Goal: Obtain resource: Obtain resource

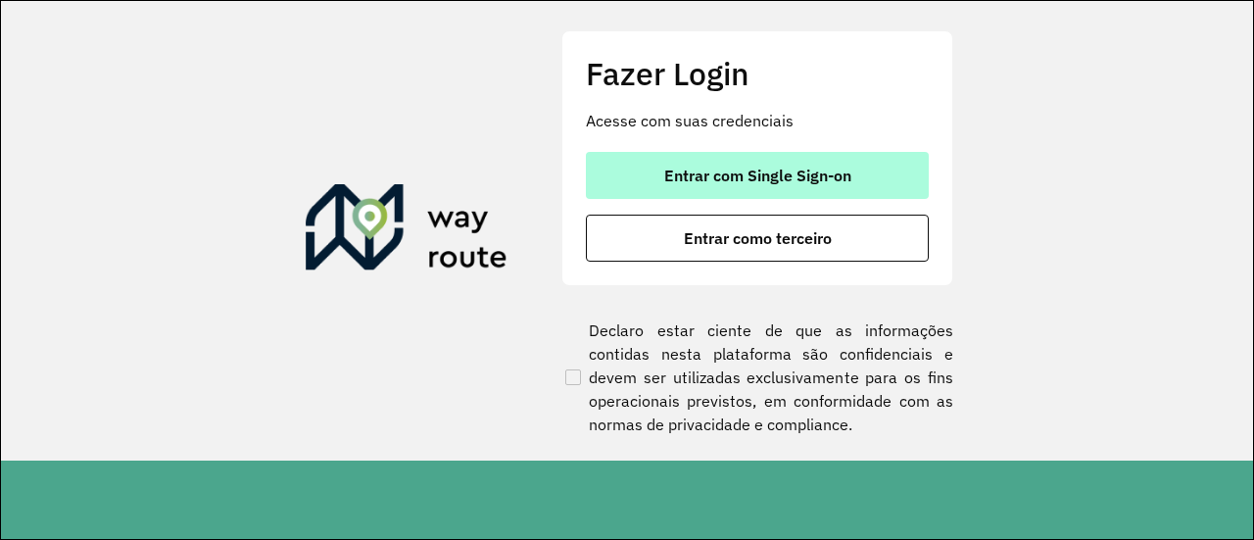
click at [751, 173] on span "Entrar com Single Sign-on" at bounding box center [757, 175] width 187 height 16
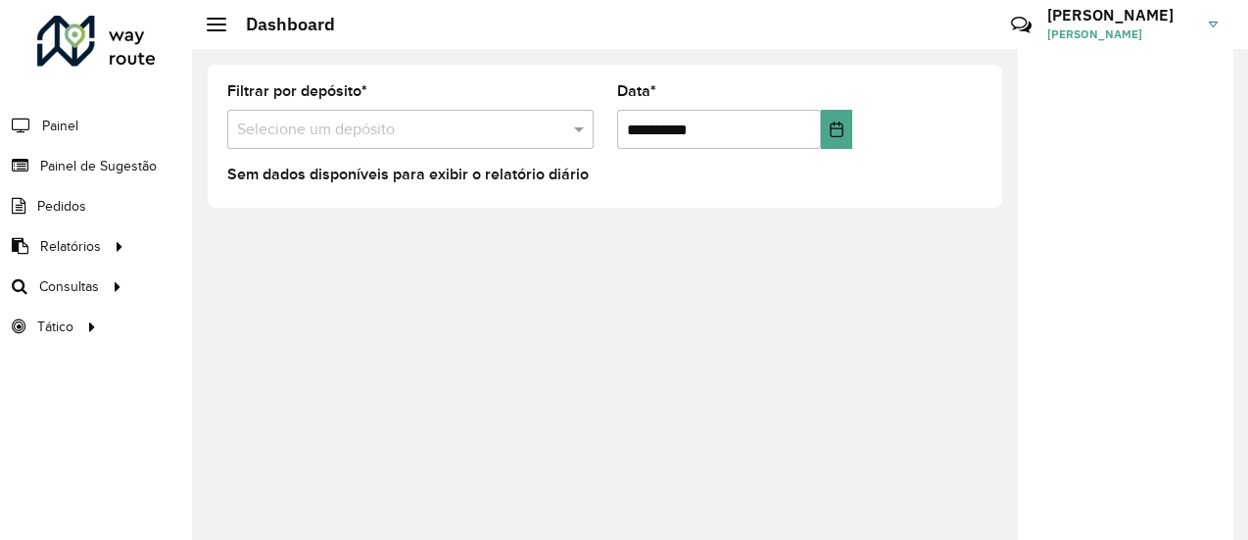
click at [253, 301] on div "**********" at bounding box center [720, 294] width 1056 height 491
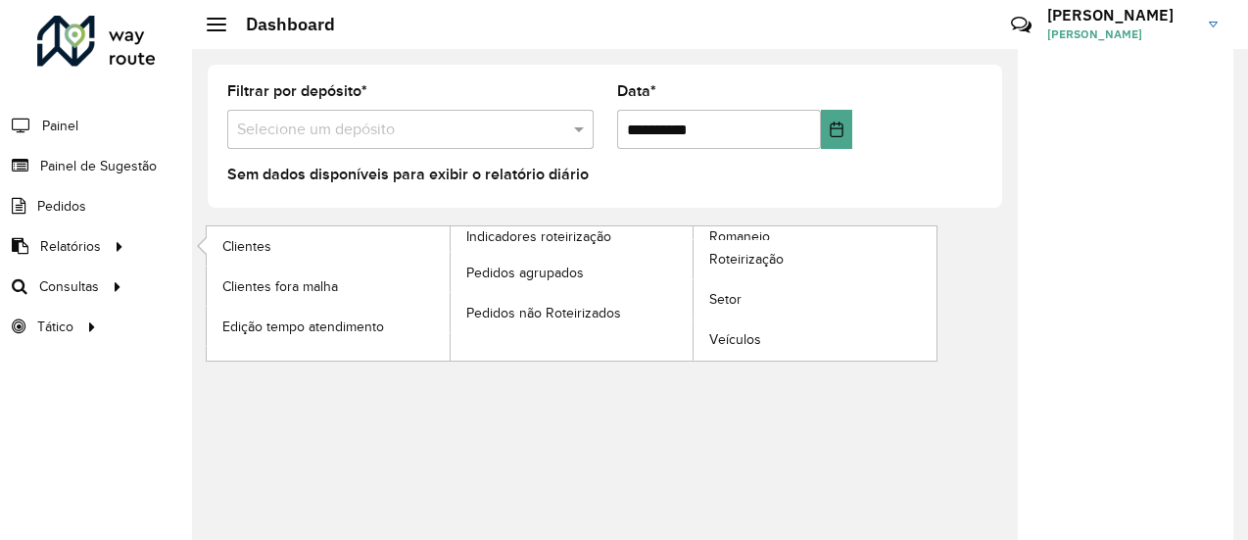
click at [134, 244] on li "Relatórios Clientes Clientes fora malha Edição tempo atendimento Indicadores ro…" at bounding box center [96, 246] width 192 height 40
click at [747, 232] on span "Romaneio" at bounding box center [741, 236] width 64 height 21
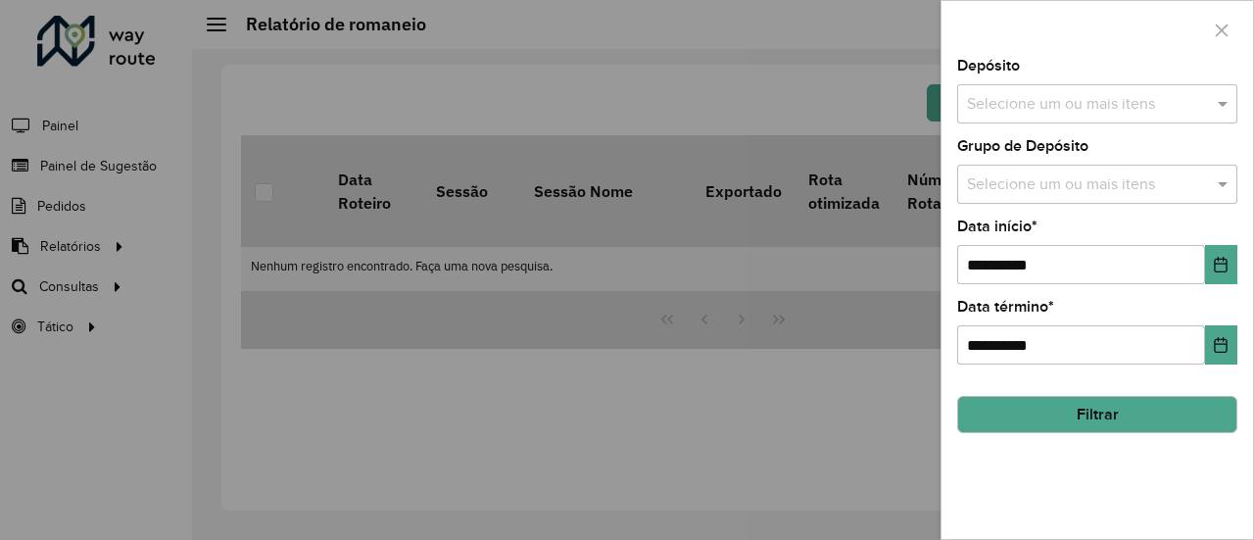
click at [1027, 105] on input "text" at bounding box center [1087, 105] width 251 height 24
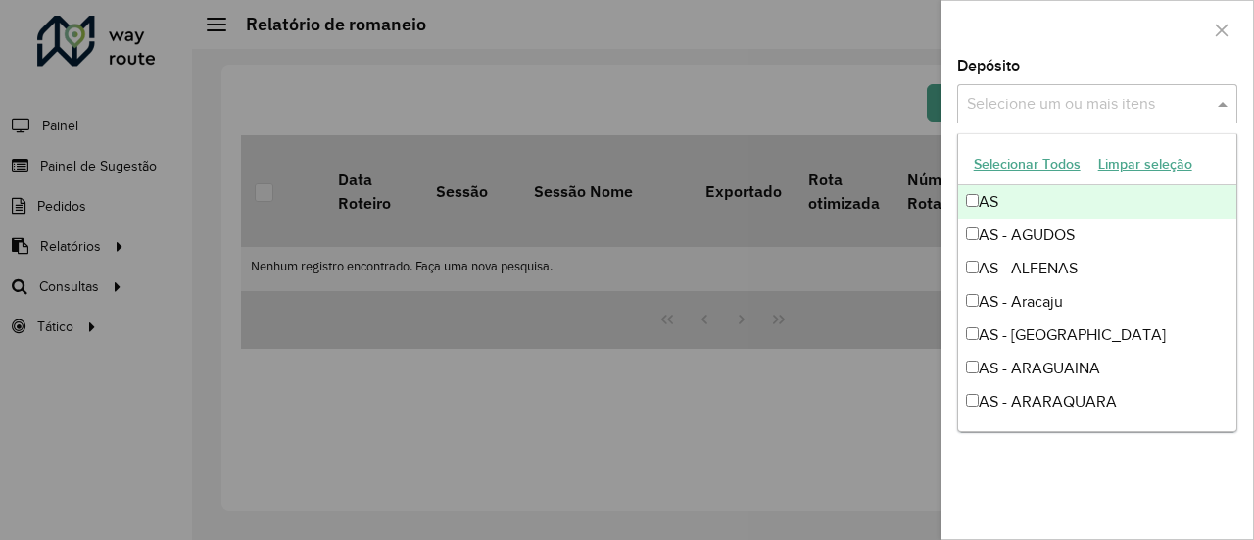
click at [1028, 103] on input "text" at bounding box center [1087, 105] width 251 height 24
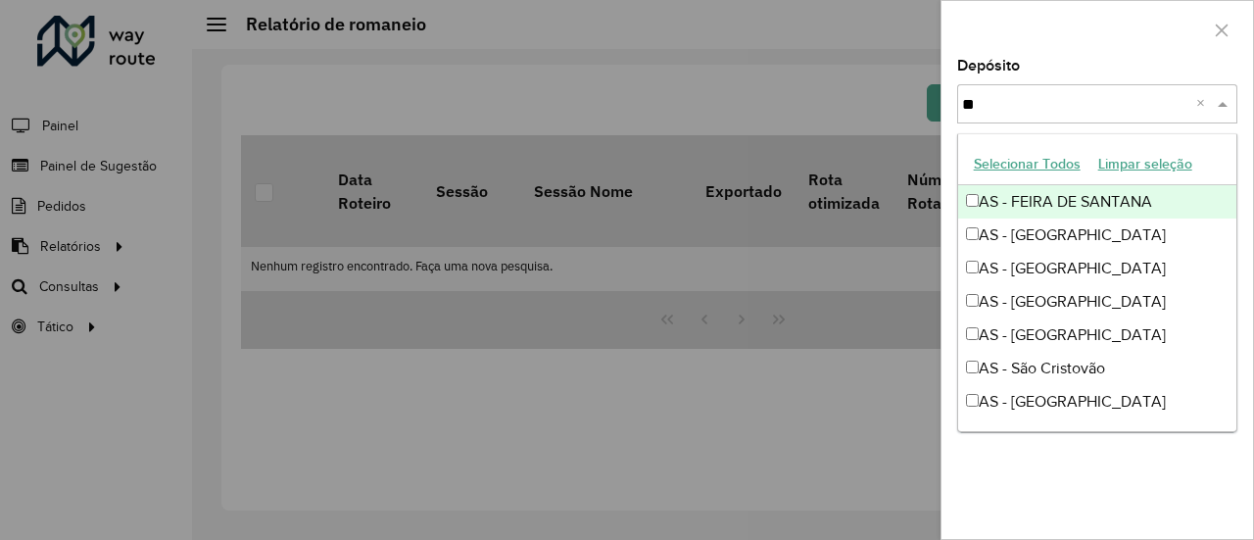
type input "***"
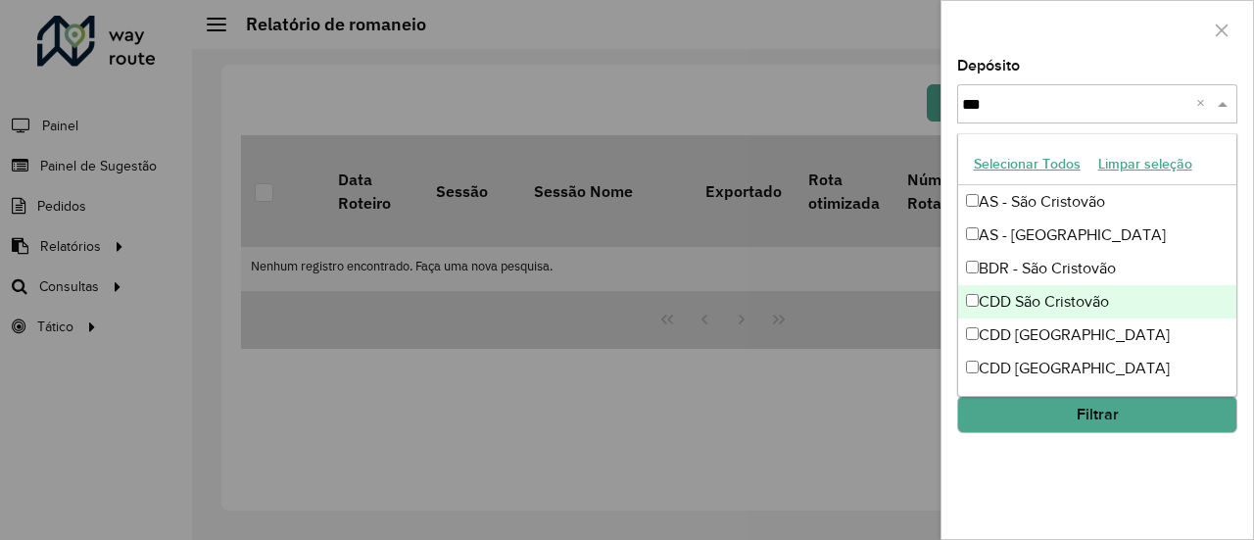
click at [1042, 301] on div "CDD São Cristovão" at bounding box center [1097, 301] width 279 height 33
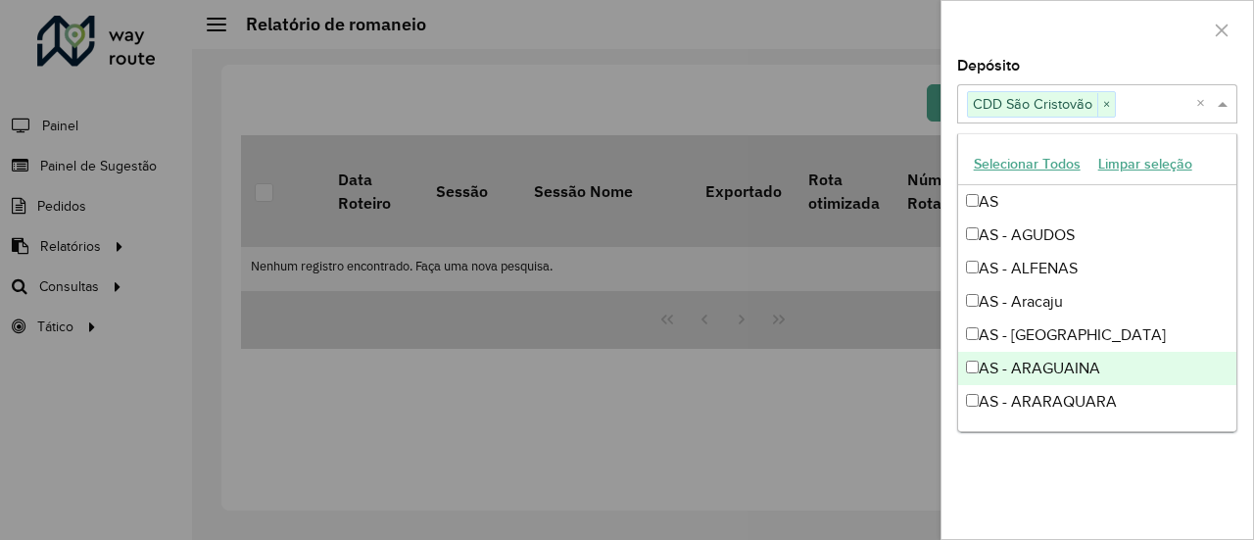
click at [1139, 96] on input "text" at bounding box center [1156, 105] width 80 height 24
click at [862, 108] on div at bounding box center [627, 270] width 1254 height 540
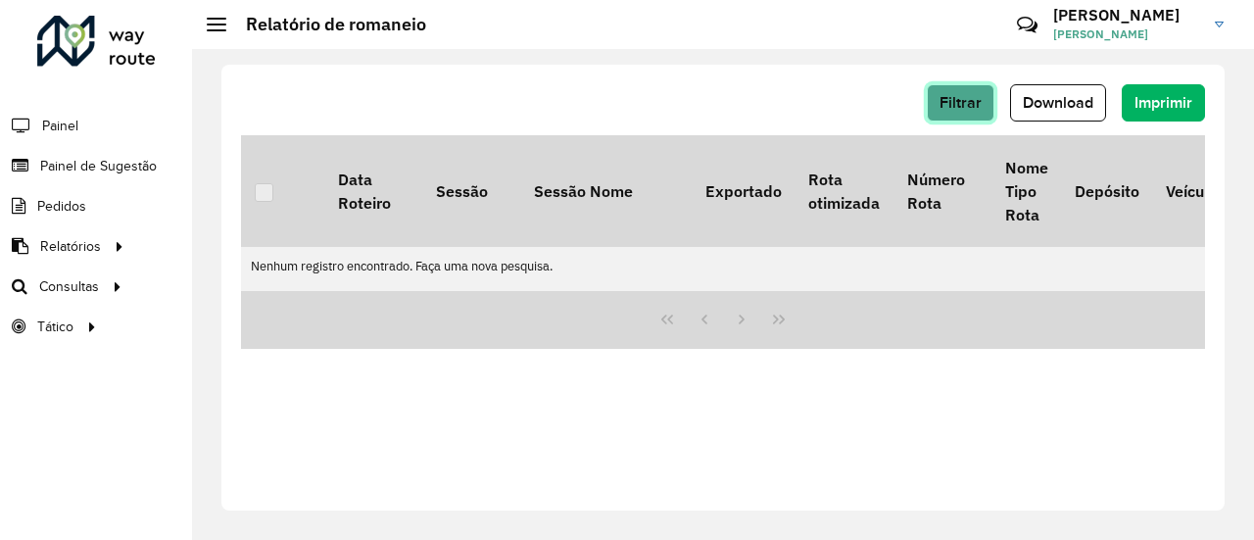
click at [974, 109] on span "Filtrar" at bounding box center [960, 102] width 42 height 17
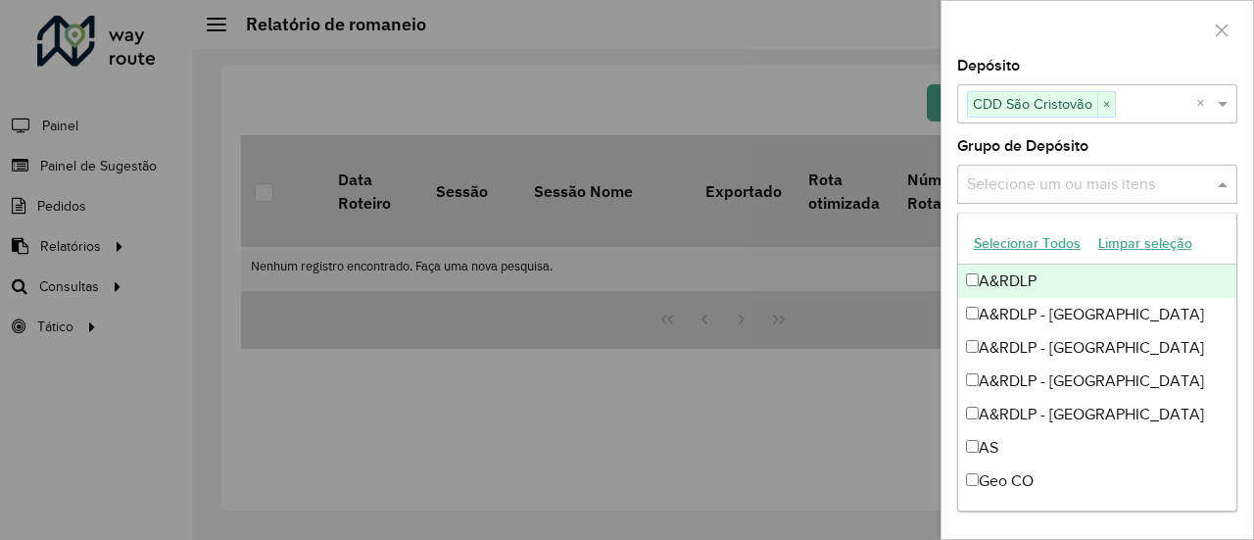
click at [1026, 182] on input "text" at bounding box center [1087, 185] width 251 height 24
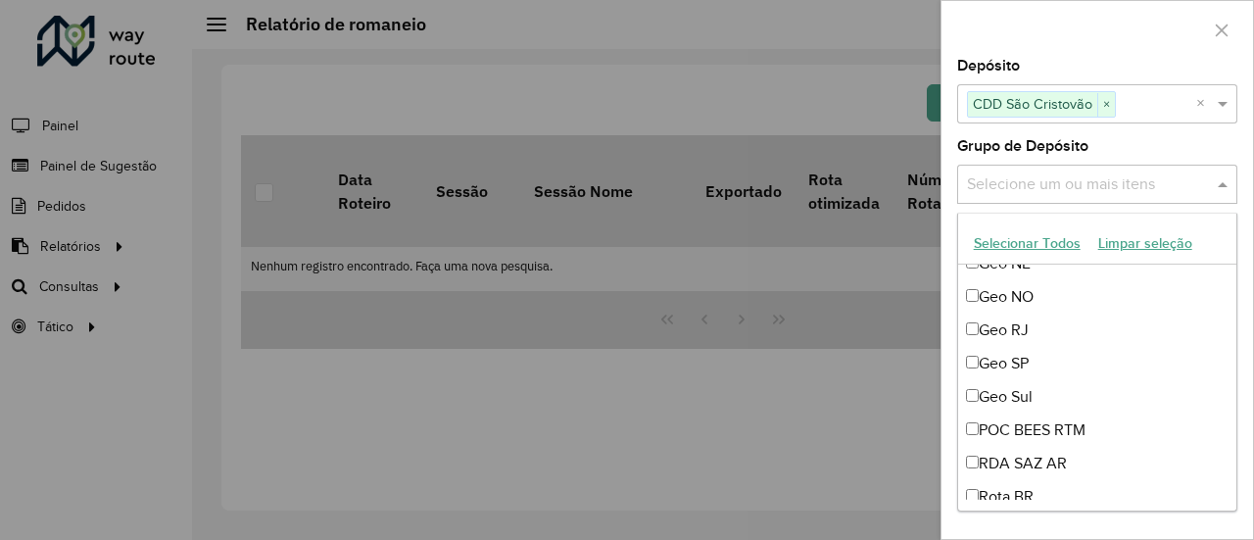
scroll to position [298, 0]
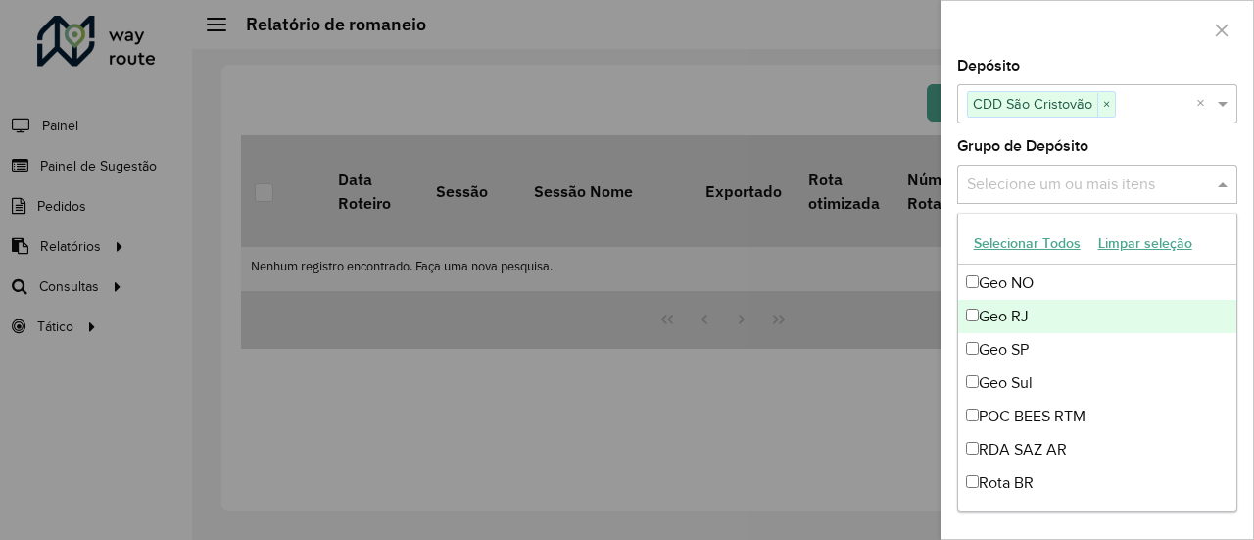
click at [1002, 316] on div "Geo RJ" at bounding box center [1097, 316] width 279 height 33
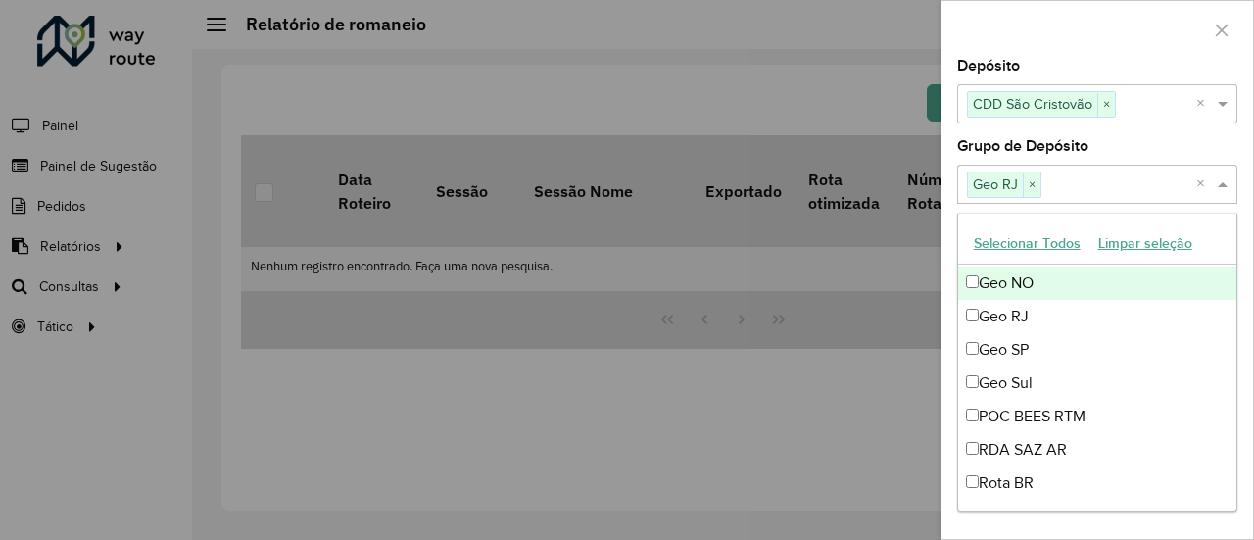
click at [1048, 148] on label "Grupo de Depósito" at bounding box center [1022, 146] width 131 height 24
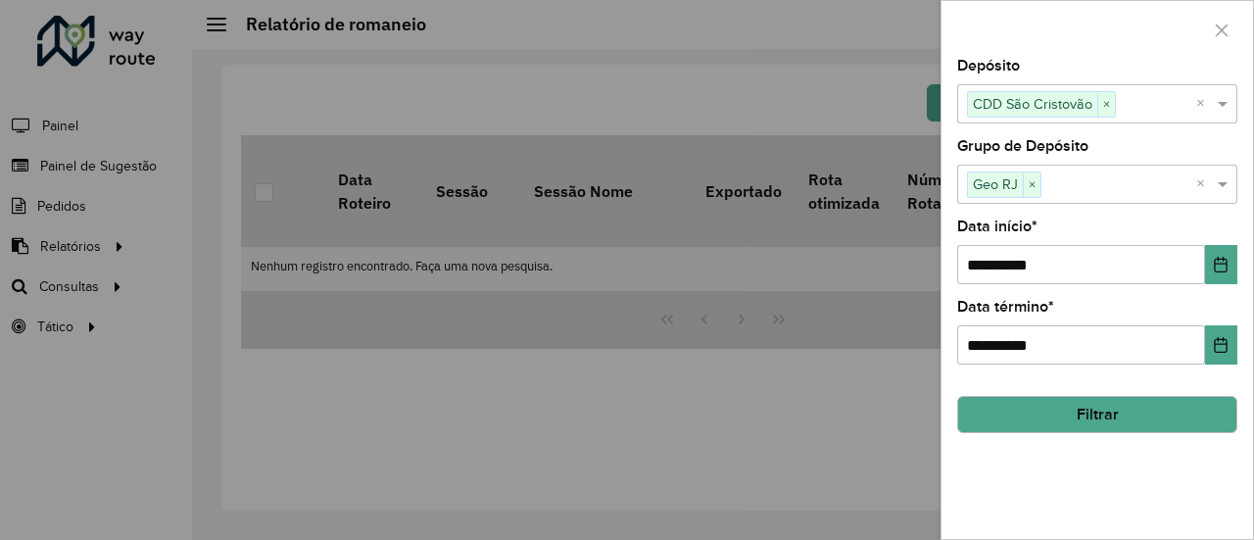
click at [799, 80] on div at bounding box center [627, 270] width 1254 height 540
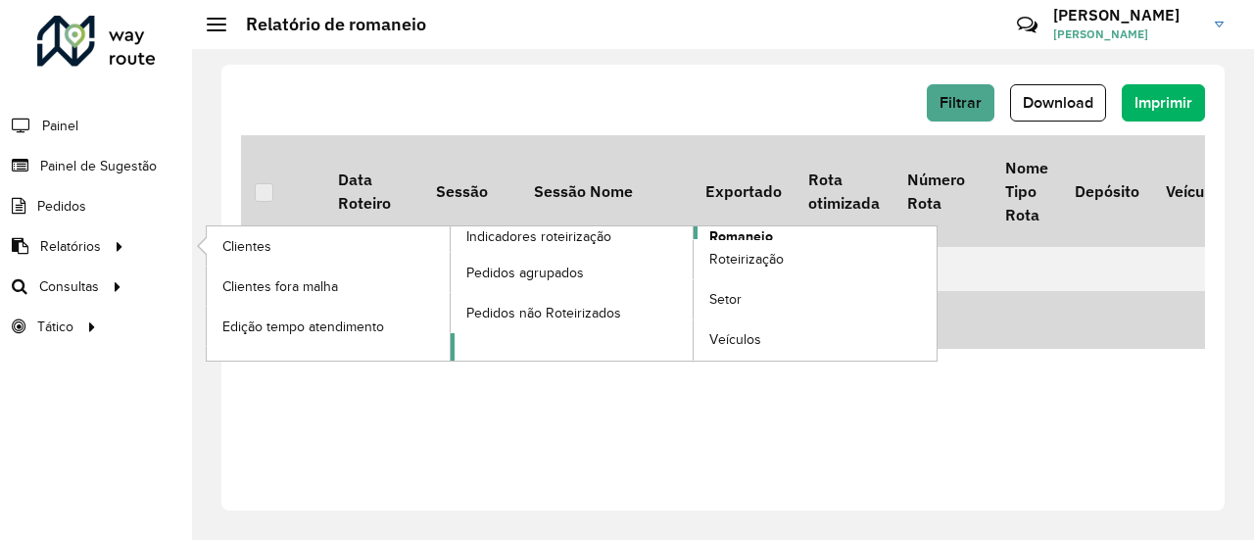
click at [737, 233] on span "Romaneio" at bounding box center [741, 236] width 64 height 21
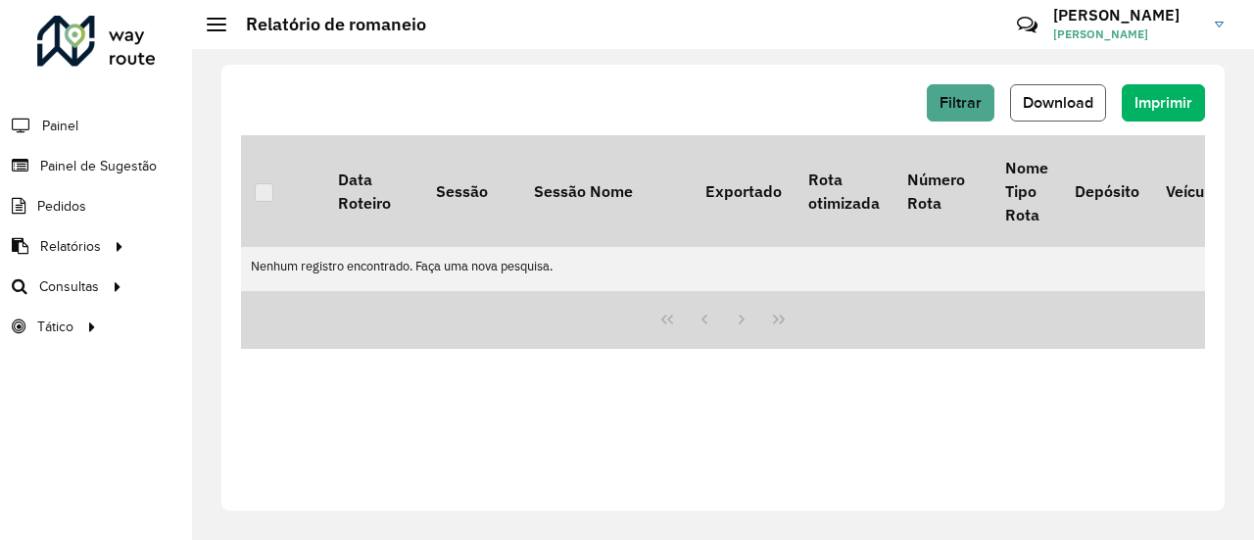
click at [1042, 107] on span "Download" at bounding box center [1057, 102] width 71 height 17
click at [971, 109] on span "Filtrar" at bounding box center [960, 102] width 42 height 17
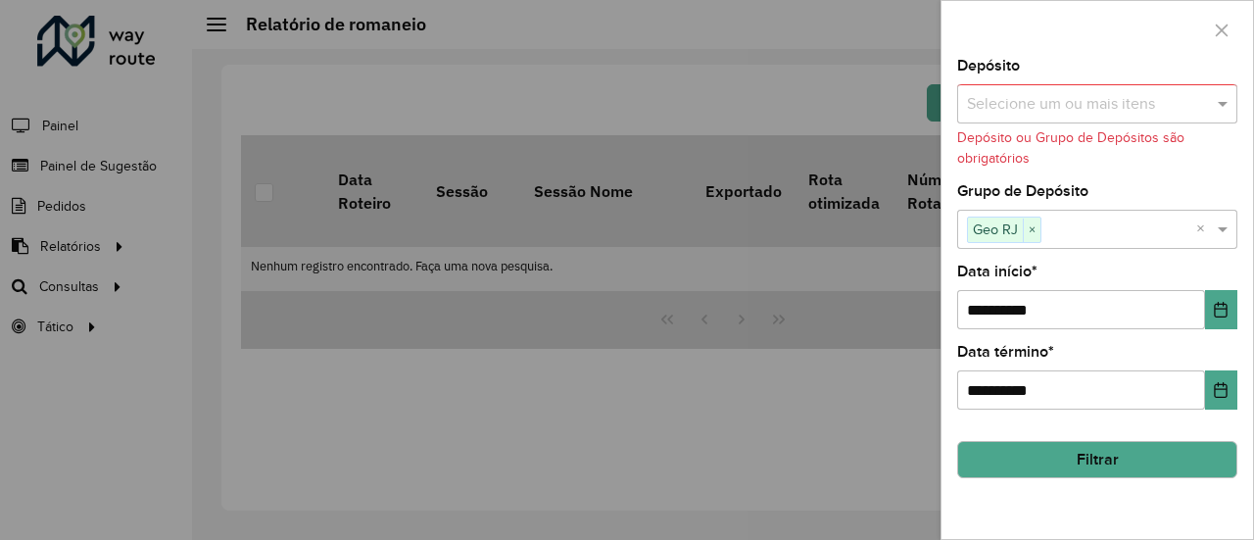
click at [1070, 109] on input "text" at bounding box center [1087, 105] width 251 height 24
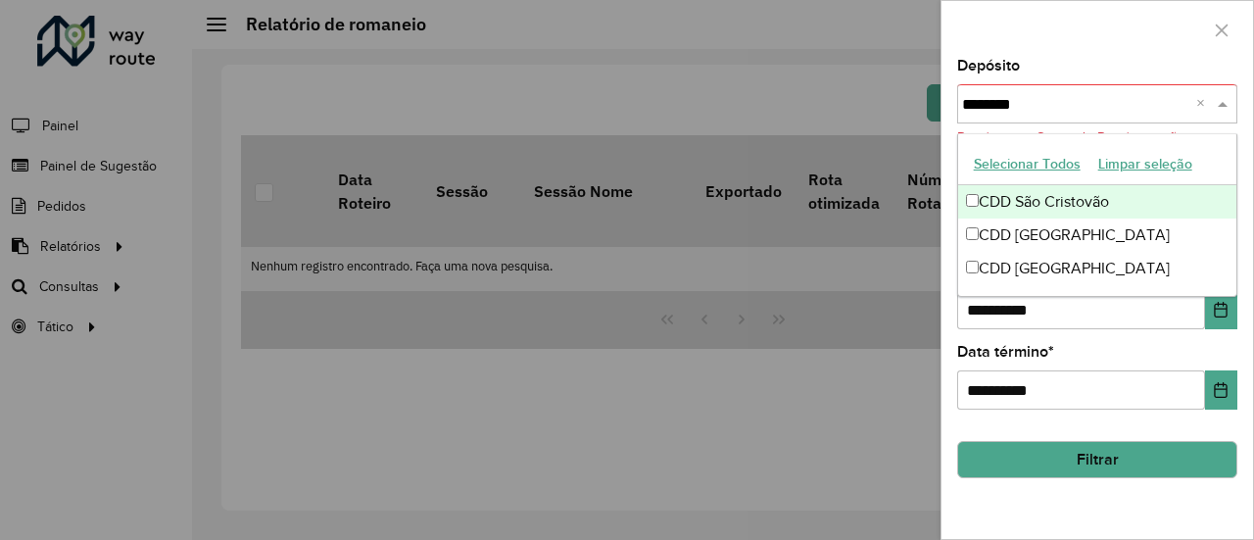
type input "*******"
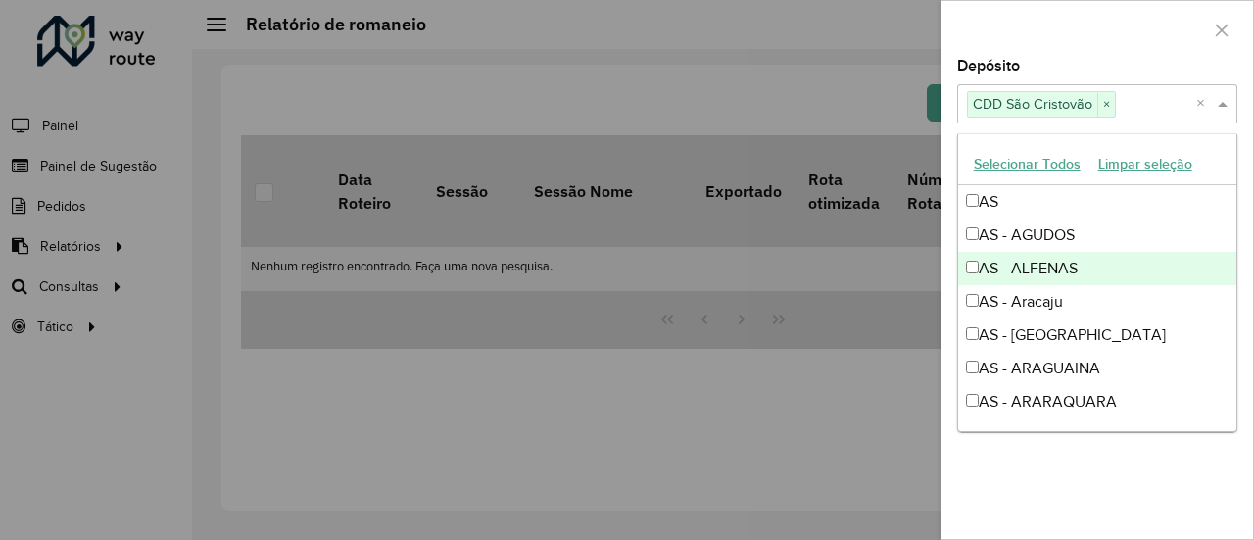
click at [877, 378] on div at bounding box center [627, 270] width 1254 height 540
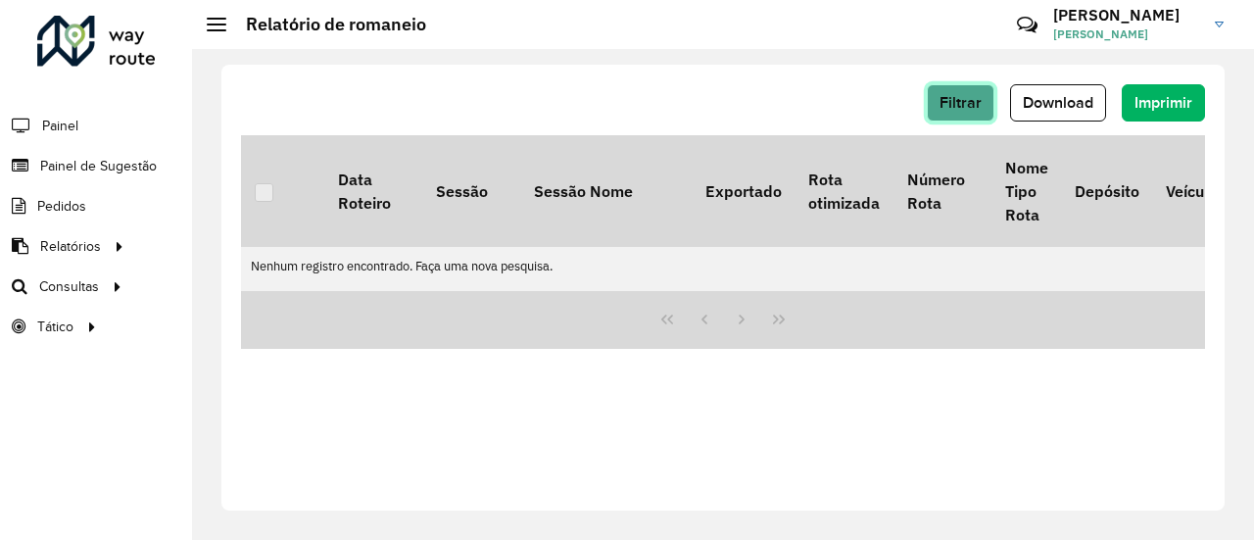
click at [972, 107] on span "Filtrar" at bounding box center [960, 102] width 42 height 17
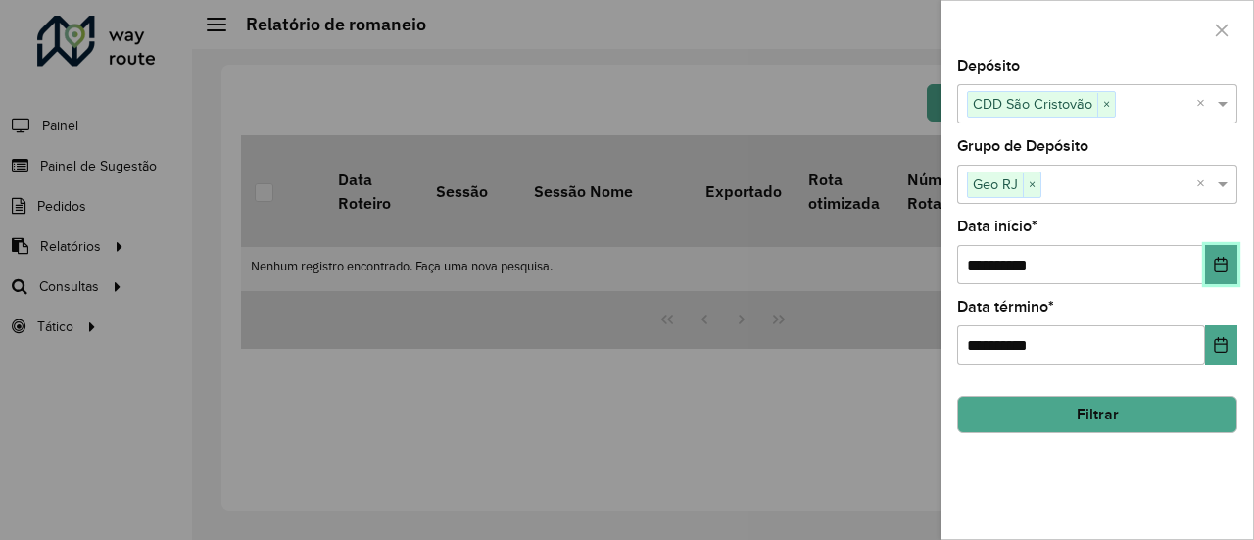
click at [1212, 266] on button "Choose Date" at bounding box center [1221, 264] width 32 height 39
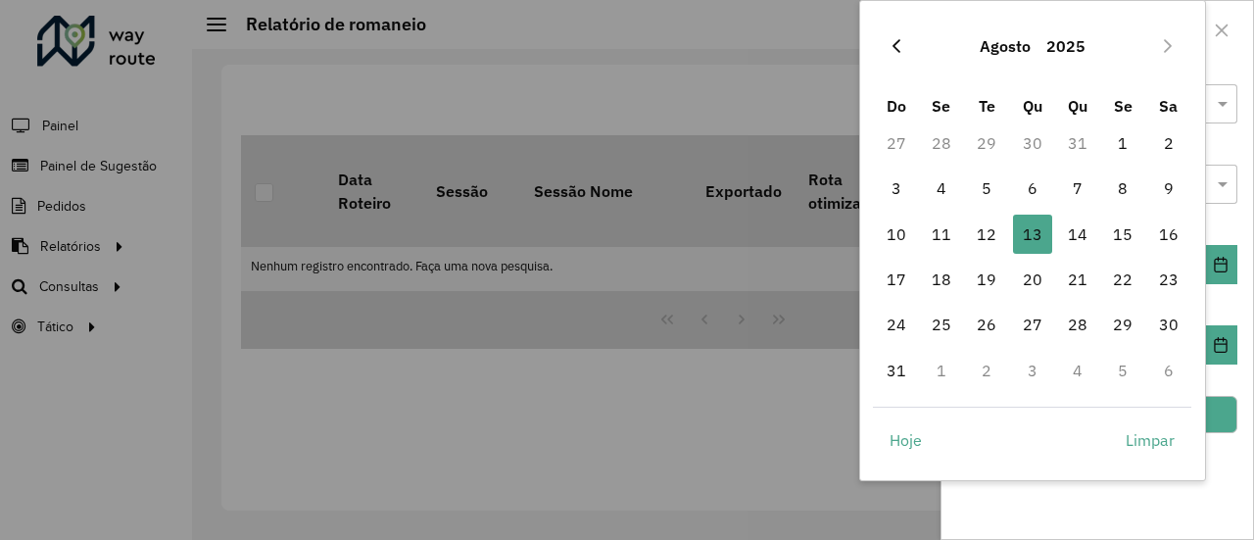
click at [895, 37] on button "Previous Month" at bounding box center [895, 45] width 31 height 31
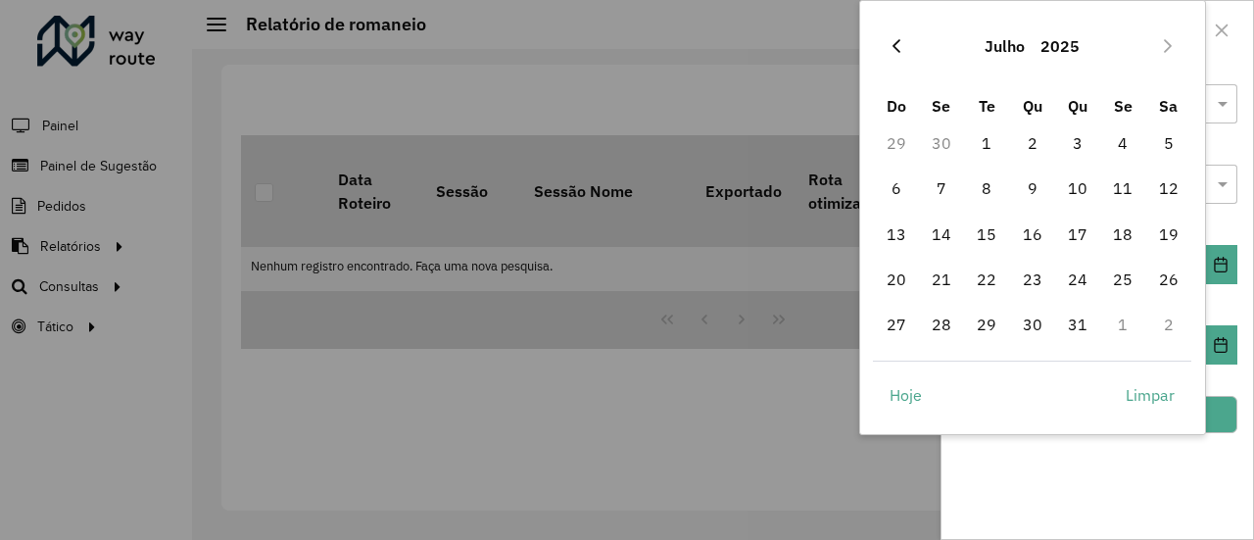
click at [895, 38] on icon "Previous Month" at bounding box center [896, 46] width 16 height 16
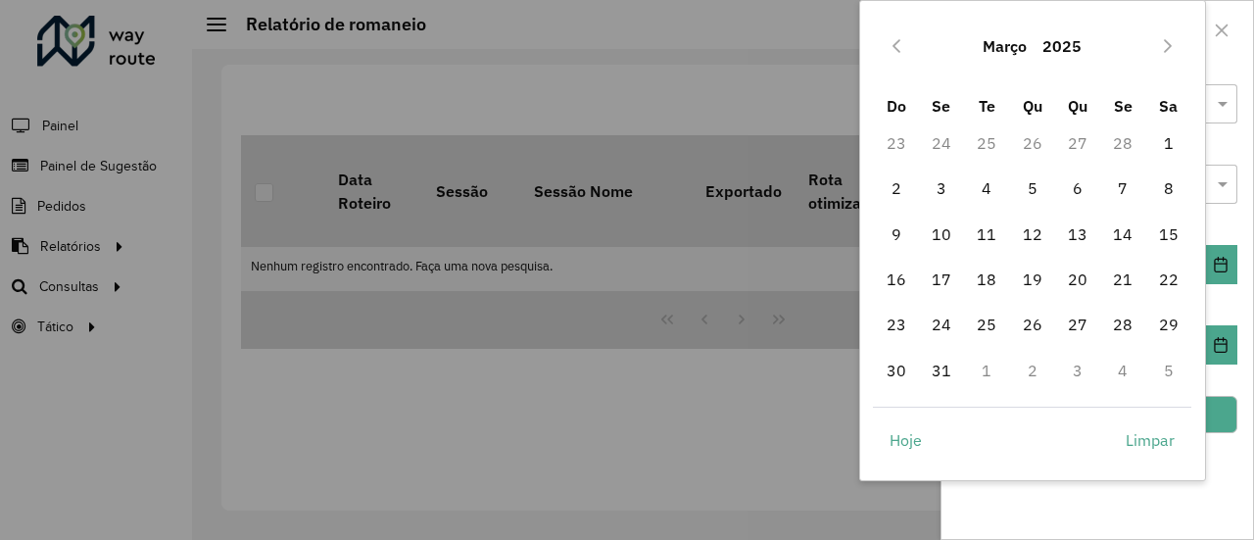
click at [895, 38] on icon "Previous Month" at bounding box center [896, 46] width 16 height 16
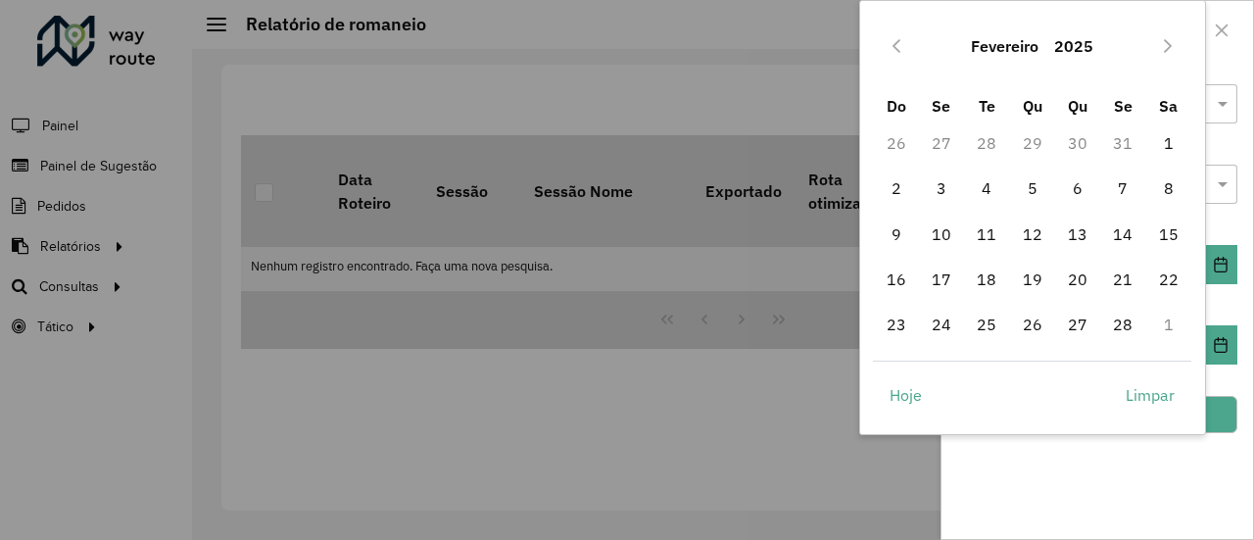
click at [895, 38] on icon "Previous Month" at bounding box center [896, 46] width 16 height 16
click at [1038, 140] on span "1" at bounding box center [1032, 142] width 39 height 39
type input "**********"
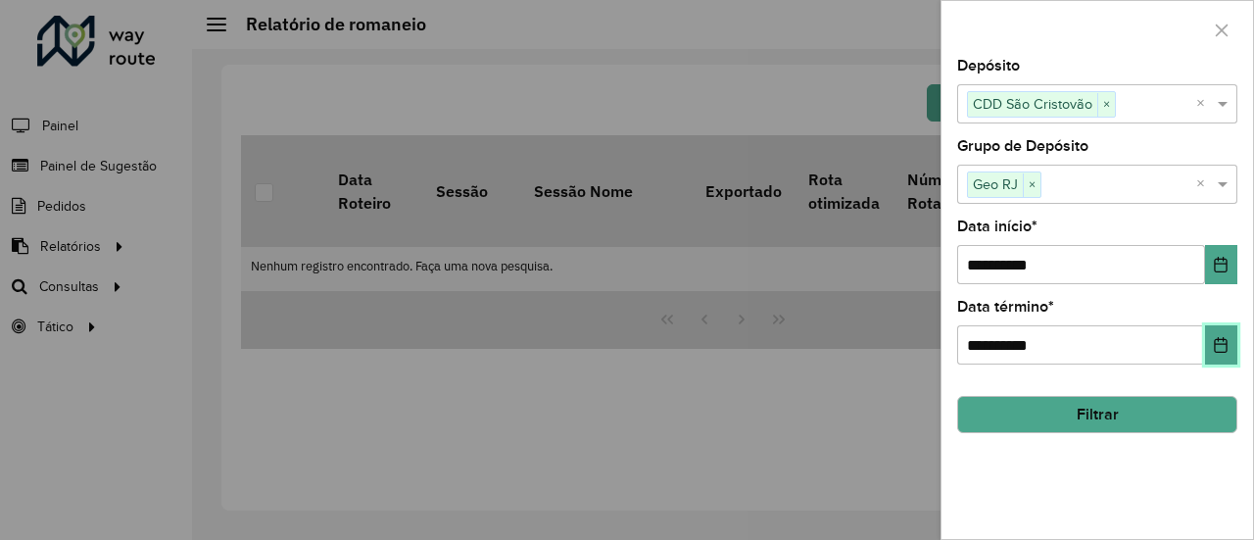
click at [1217, 353] on button "Choose Date" at bounding box center [1221, 344] width 32 height 39
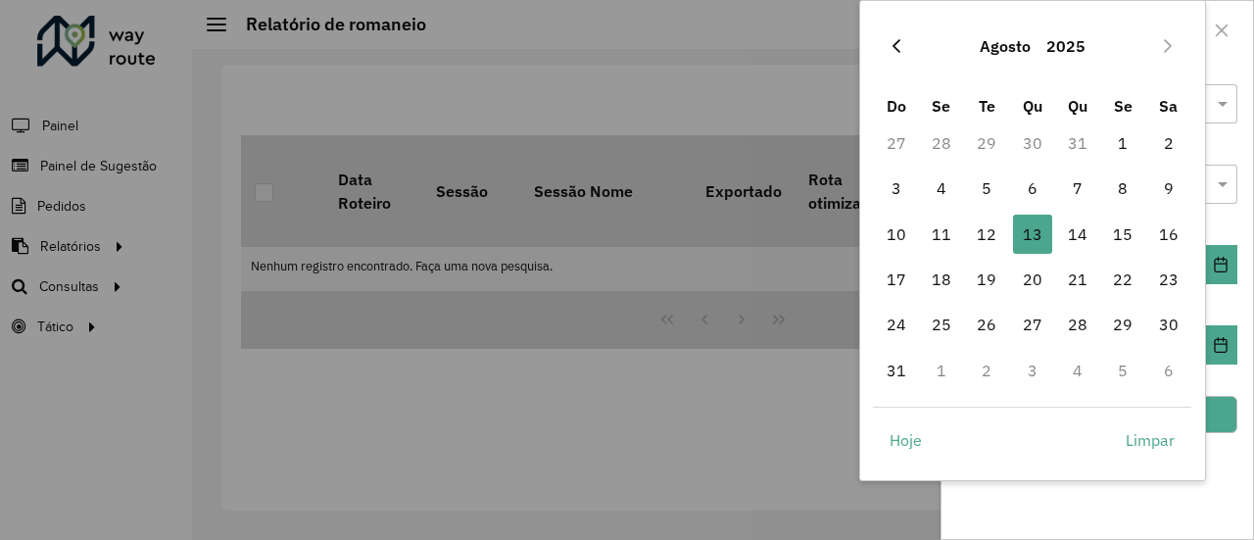
click at [906, 43] on button "Previous Month" at bounding box center [895, 45] width 31 height 31
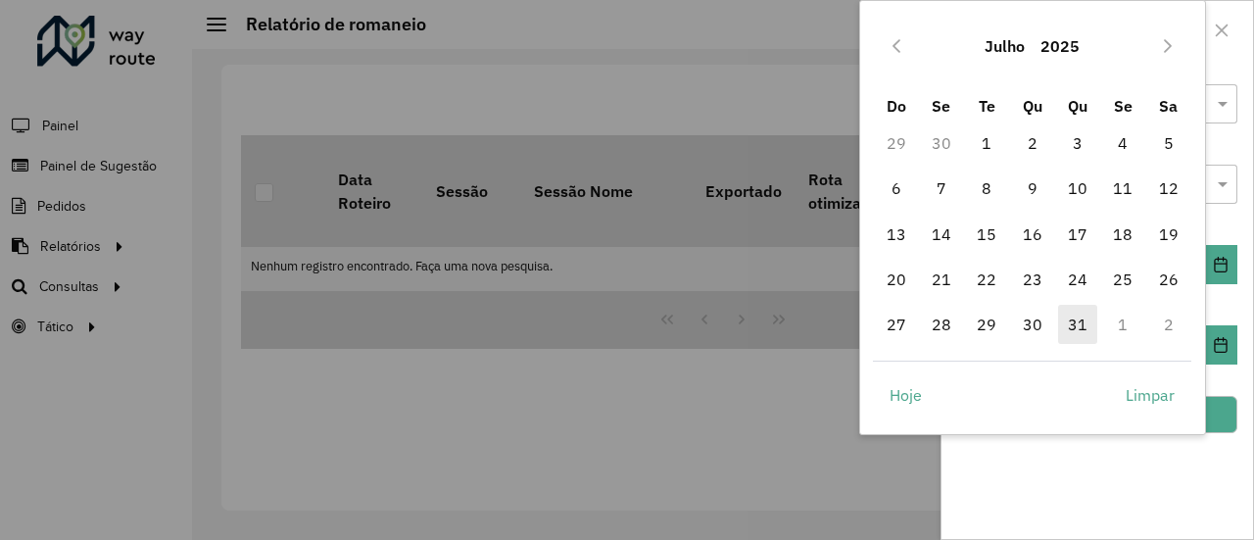
click at [1073, 322] on span "31" at bounding box center [1077, 324] width 39 height 39
type input "**********"
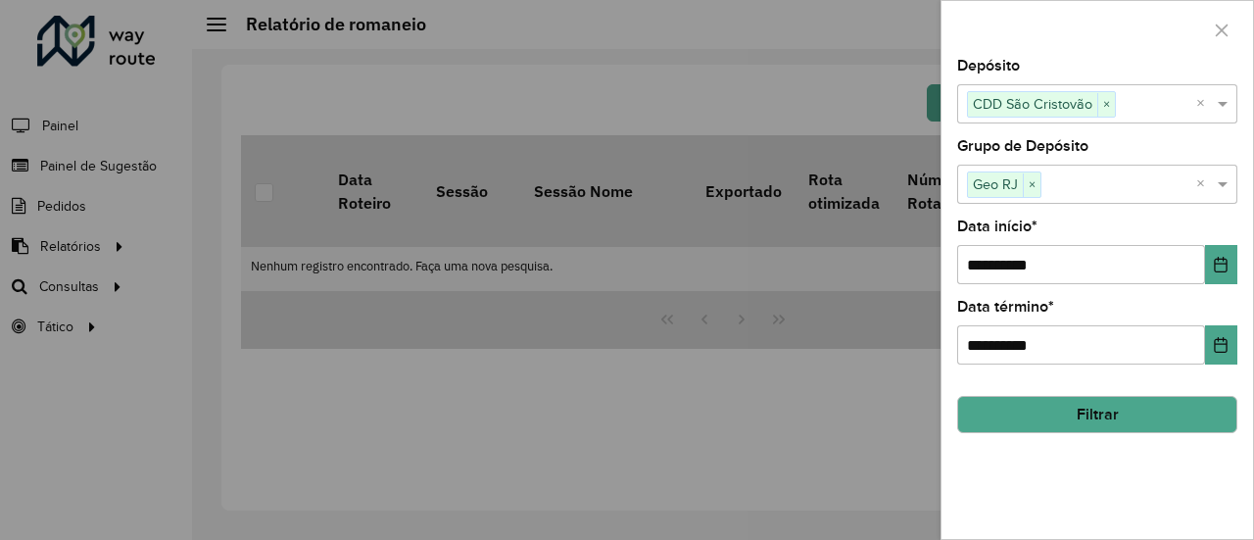
click at [1054, 413] on button "Filtrar" at bounding box center [1097, 414] width 280 height 37
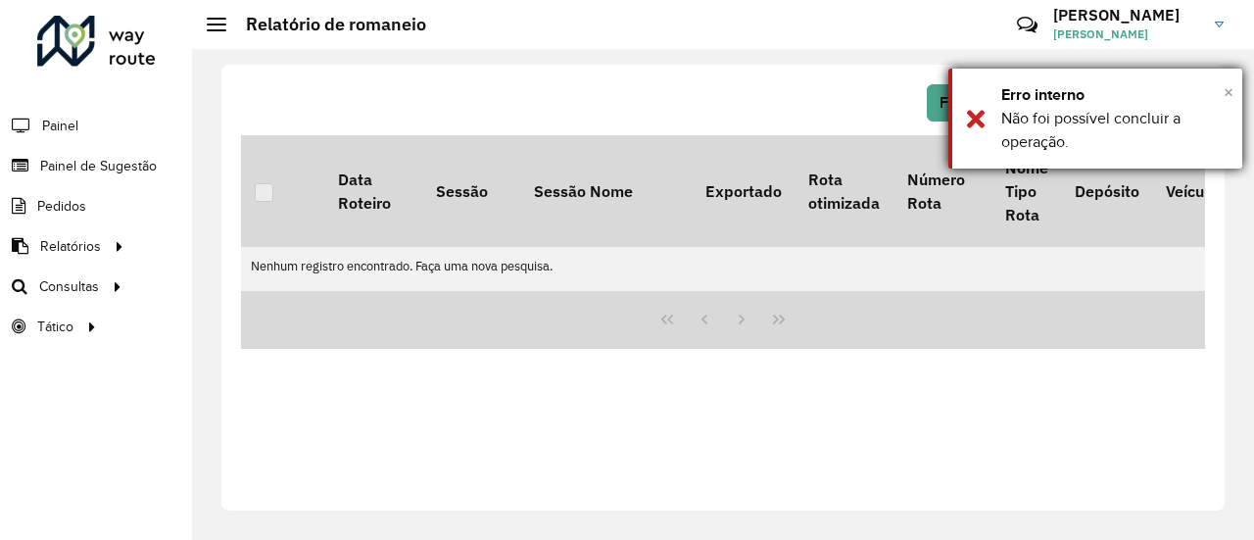
click at [1224, 92] on span "×" at bounding box center [1228, 92] width 10 height 22
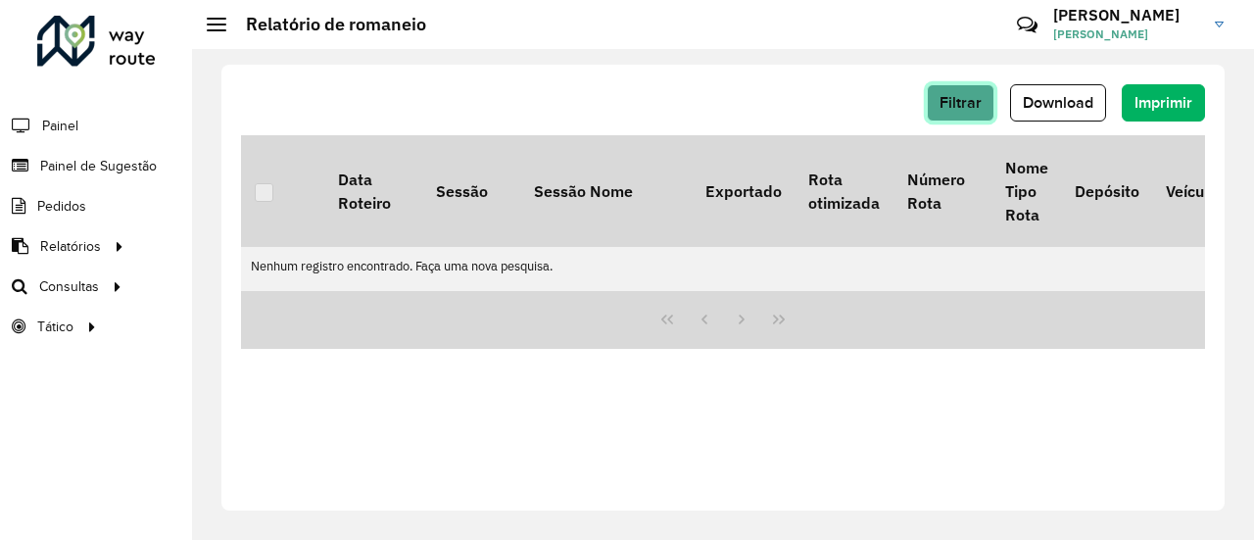
click at [971, 93] on button "Filtrar" at bounding box center [961, 102] width 68 height 37
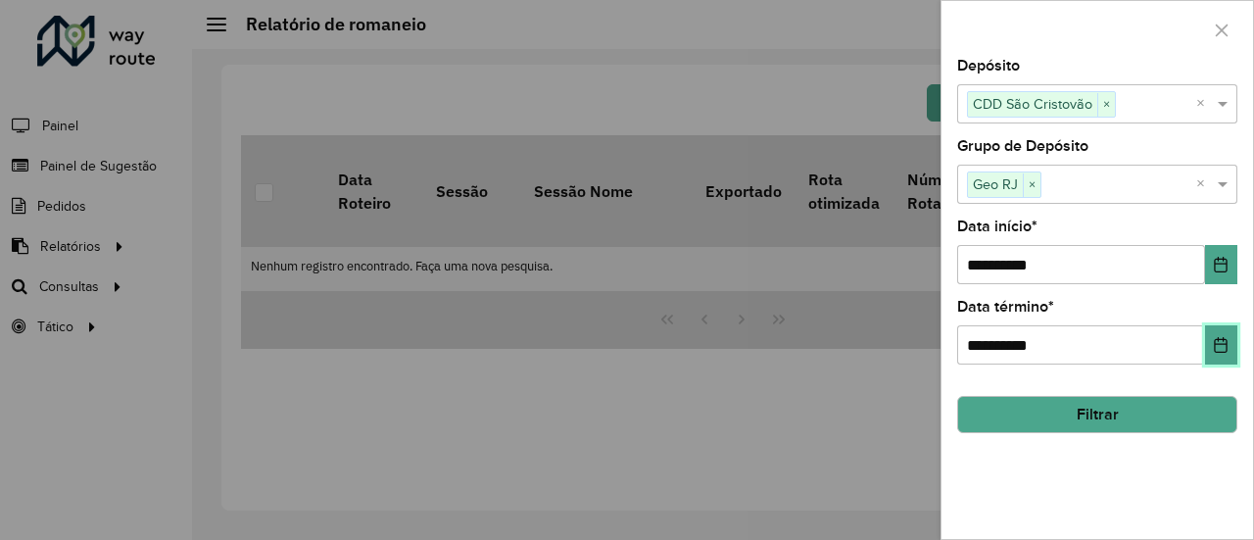
click at [1216, 356] on button "Choose Date" at bounding box center [1221, 344] width 32 height 39
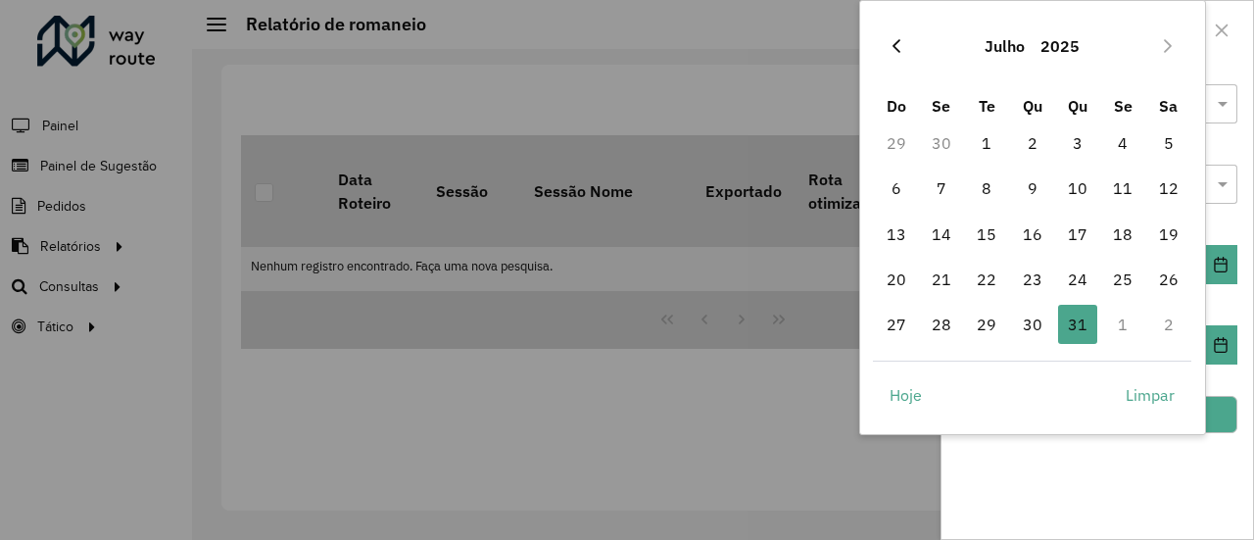
click at [893, 50] on icon "Previous Month" at bounding box center [896, 46] width 16 height 16
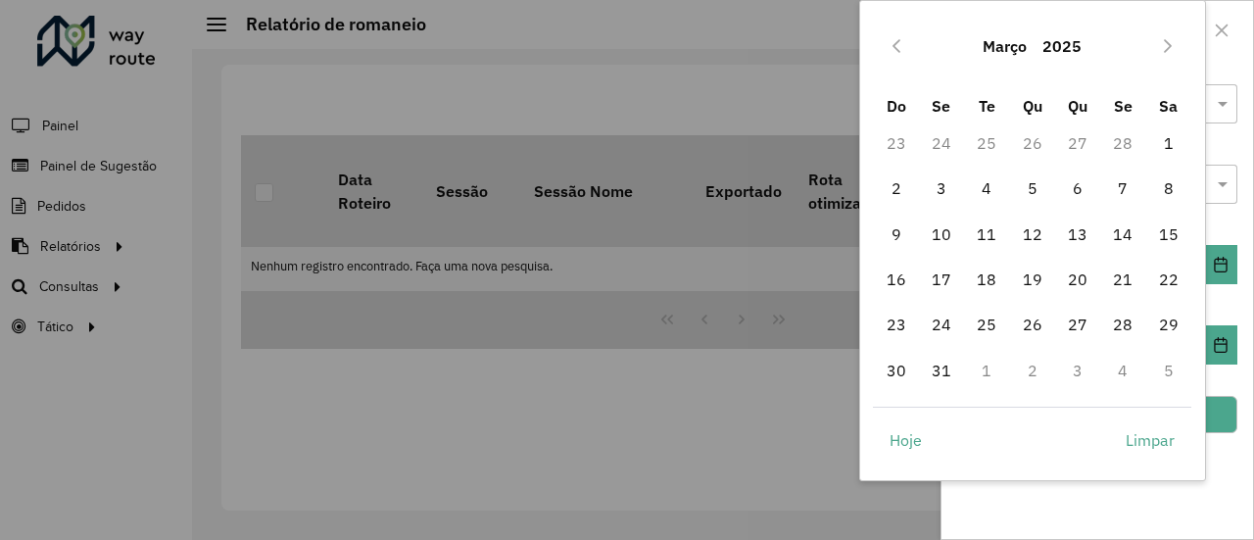
click at [893, 50] on icon "Previous Month" at bounding box center [896, 46] width 16 height 16
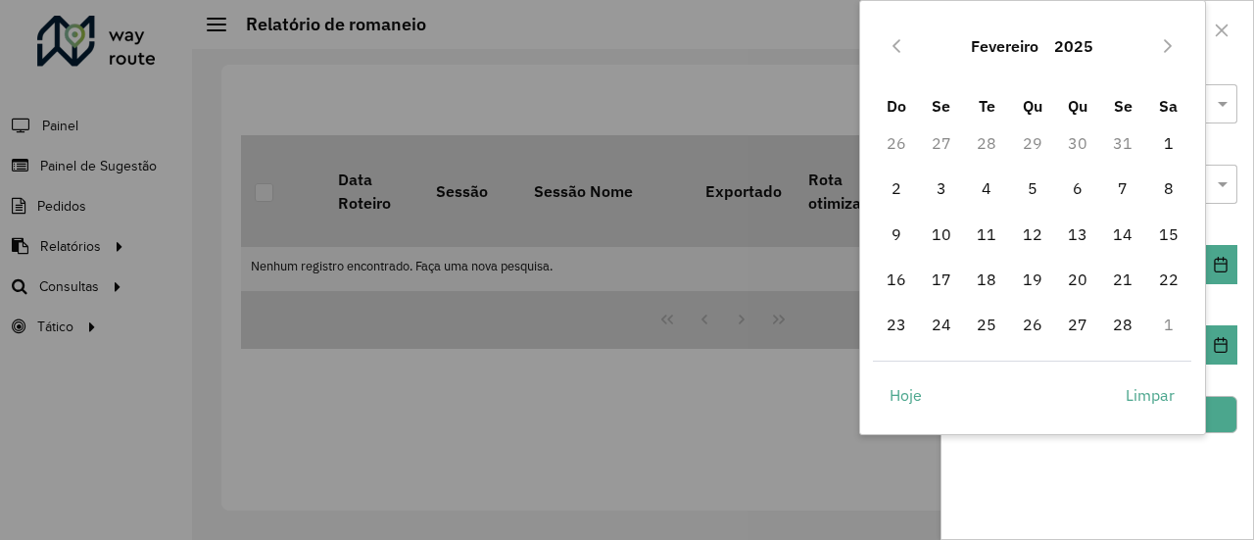
click at [893, 50] on icon "Previous Month" at bounding box center [896, 46] width 16 height 16
click at [1128, 324] on span "31" at bounding box center [1122, 324] width 39 height 39
type input "**********"
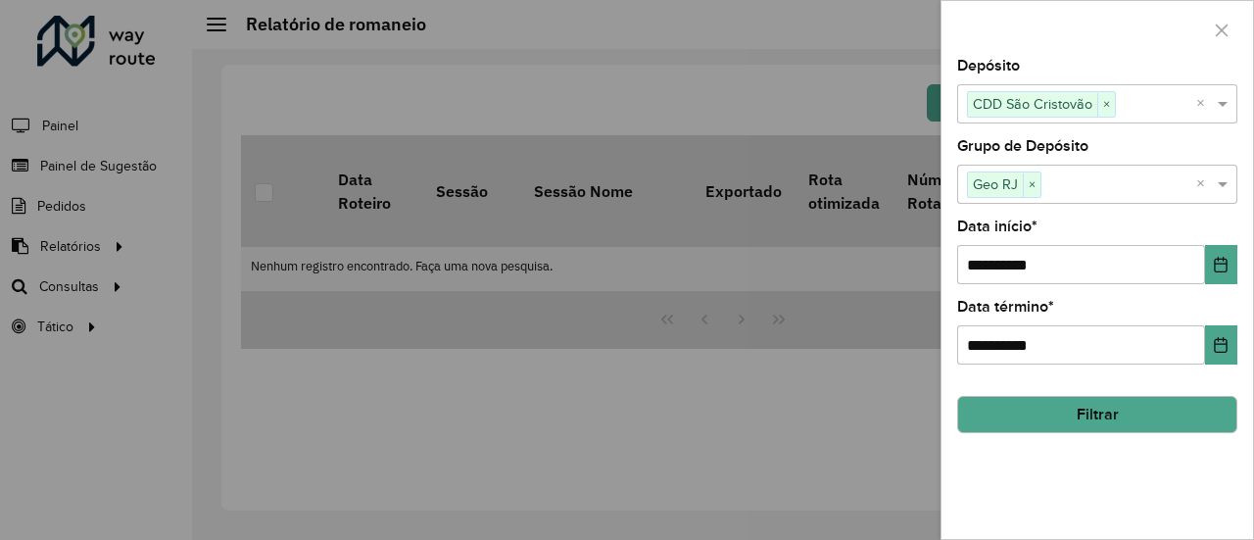
click at [1054, 412] on button "Filtrar" at bounding box center [1097, 414] width 280 height 37
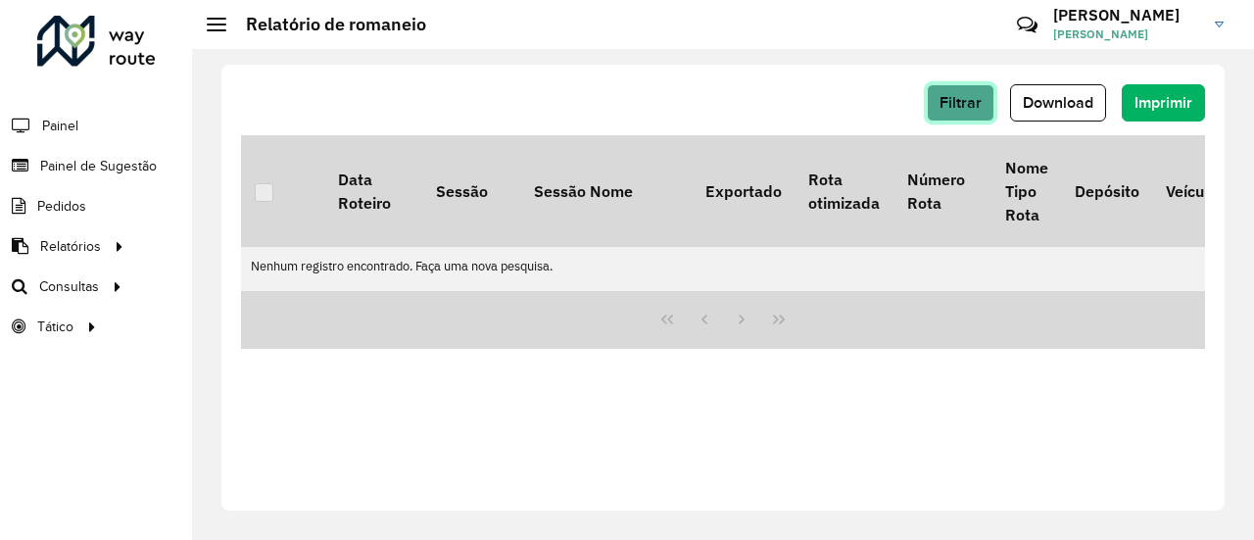
click at [964, 103] on span "Filtrar" at bounding box center [960, 102] width 42 height 17
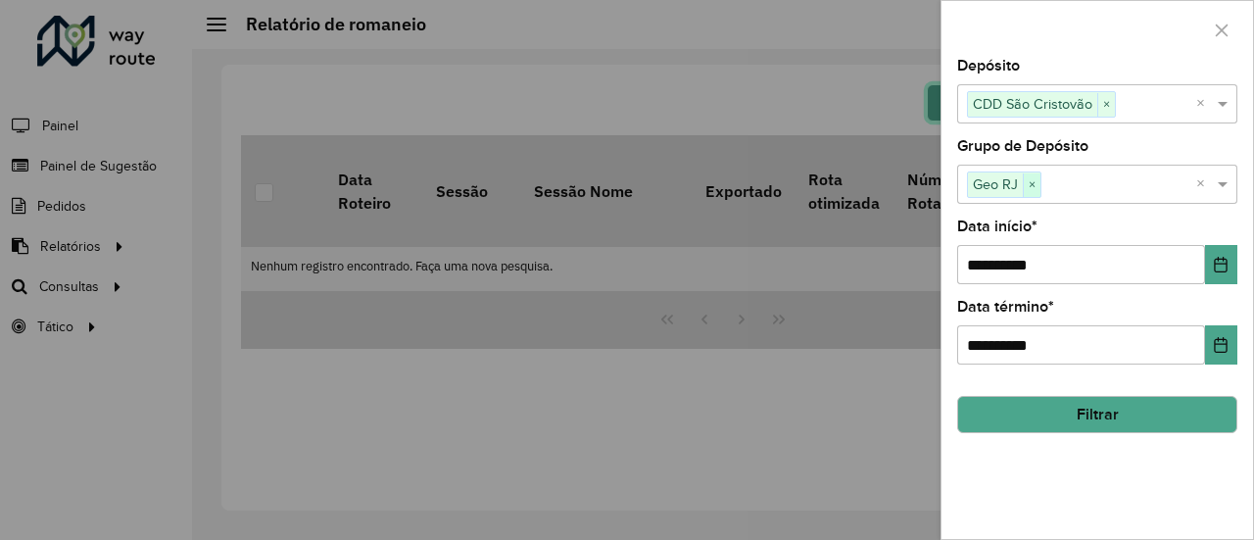
click at [1026, 179] on span "×" at bounding box center [1031, 185] width 18 height 24
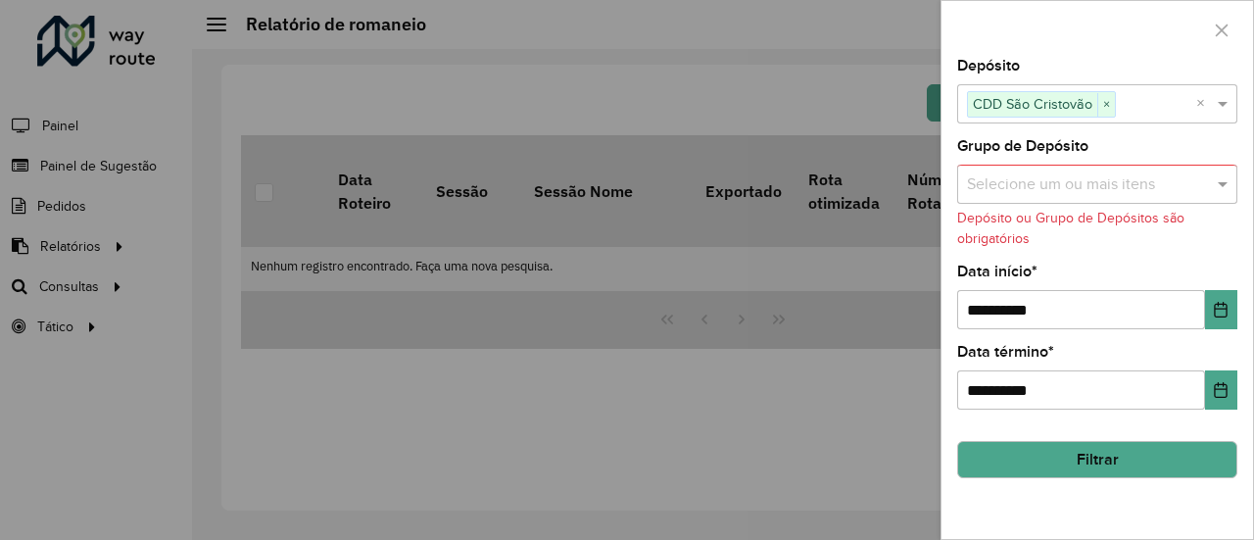
click at [857, 142] on div at bounding box center [627, 270] width 1254 height 540
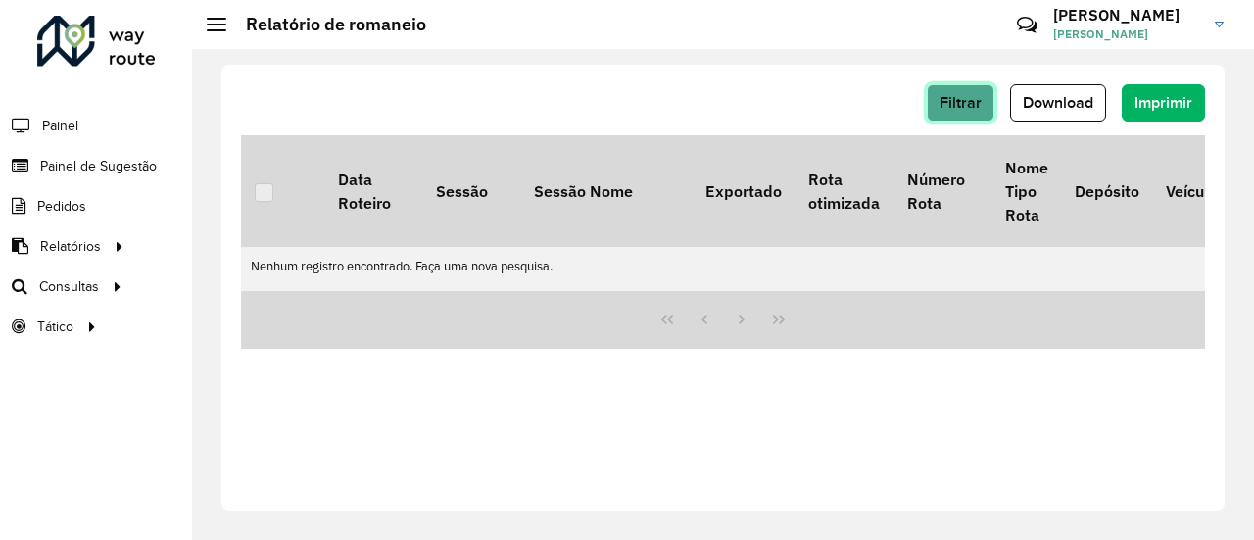
click at [977, 115] on button "Filtrar" at bounding box center [961, 102] width 68 height 37
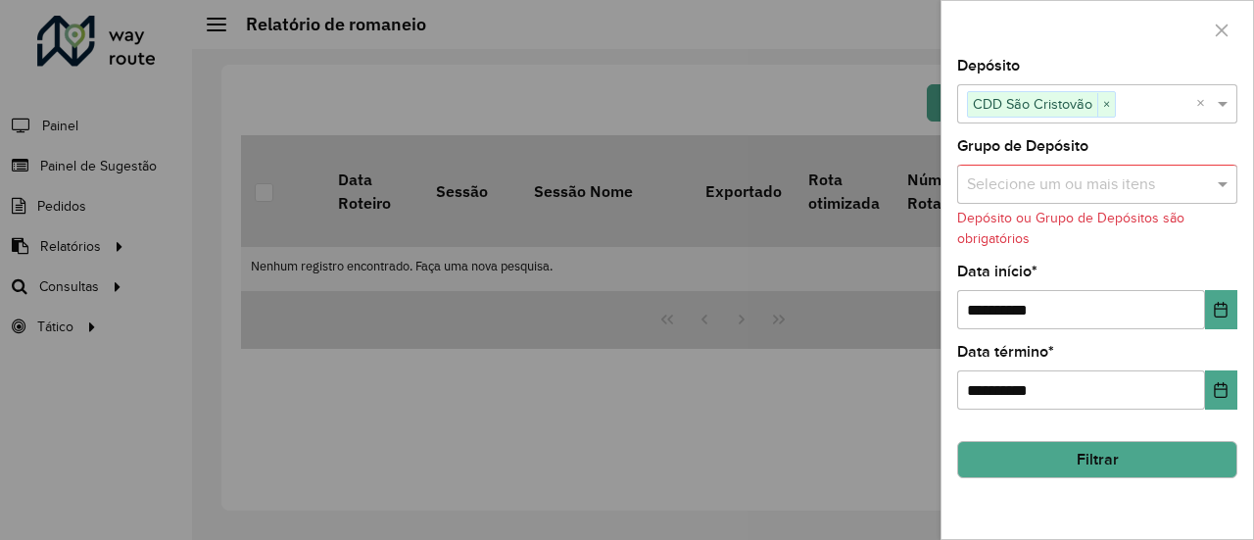
click at [1044, 197] on div "Selecione um ou mais itens" at bounding box center [1097, 184] width 280 height 39
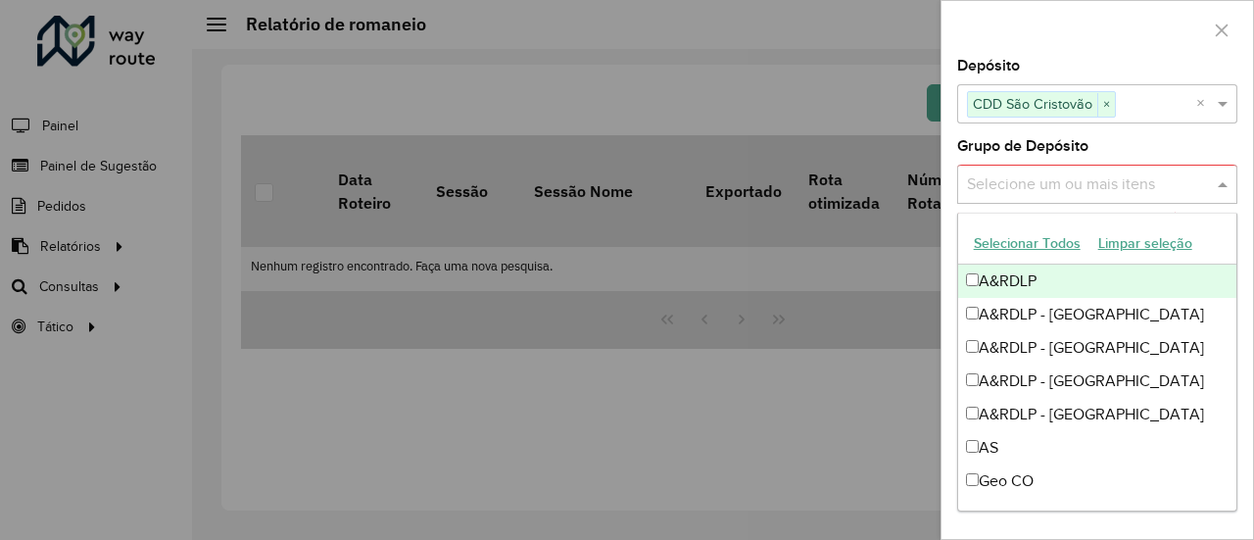
click at [797, 142] on div at bounding box center [627, 270] width 1254 height 540
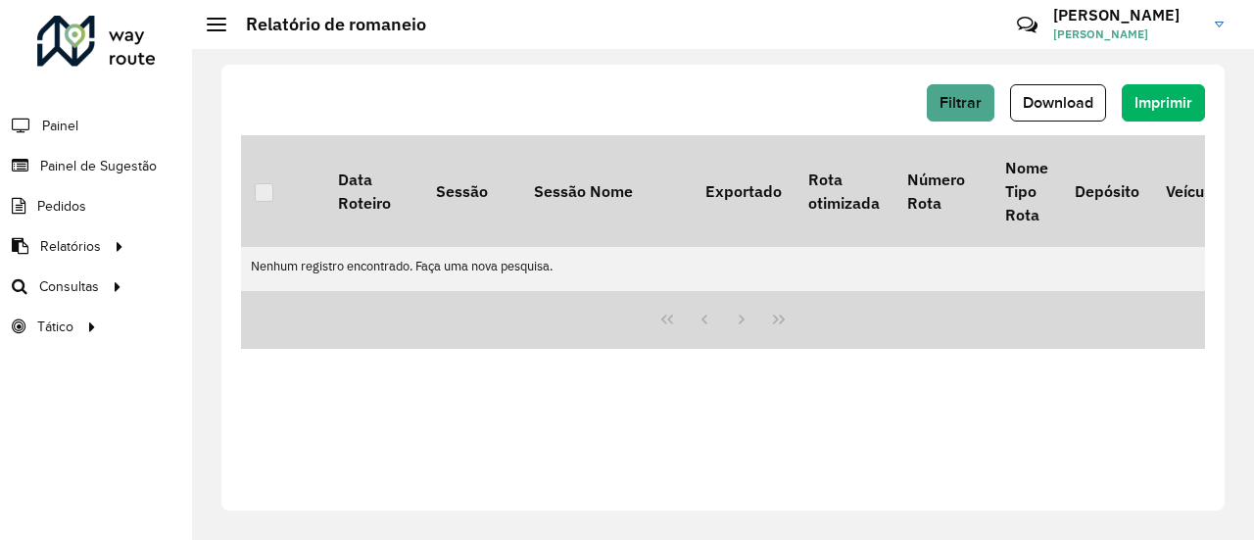
click at [806, 124] on div "Filtrar Download Imprimir" at bounding box center [723, 109] width 964 height 51
click at [932, 113] on button "Filtrar" at bounding box center [961, 102] width 68 height 37
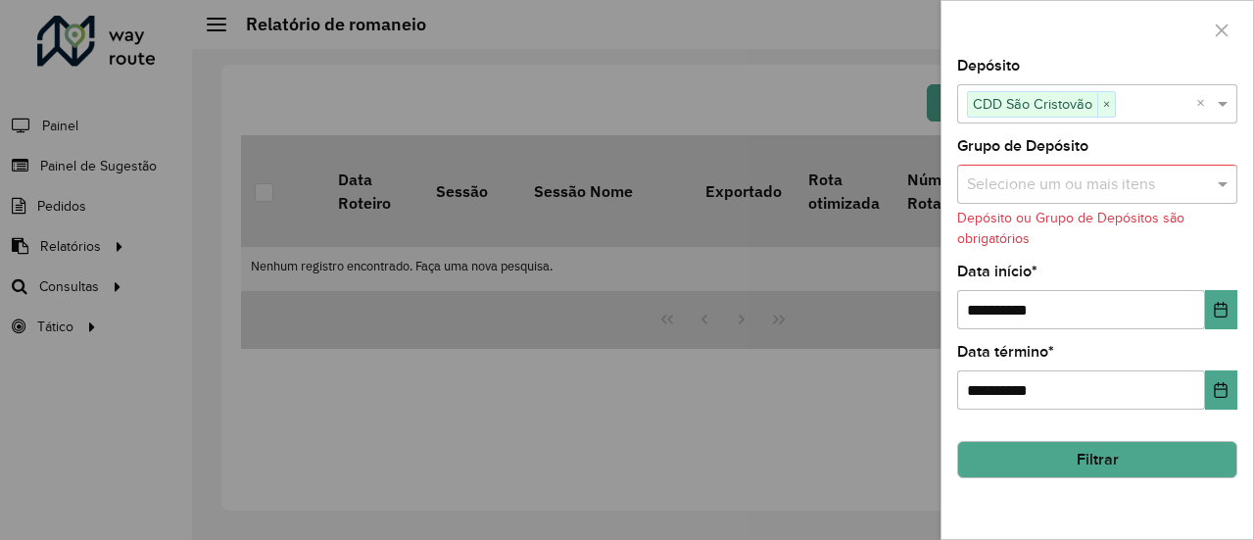
click at [1051, 463] on button "Filtrar" at bounding box center [1097, 459] width 280 height 37
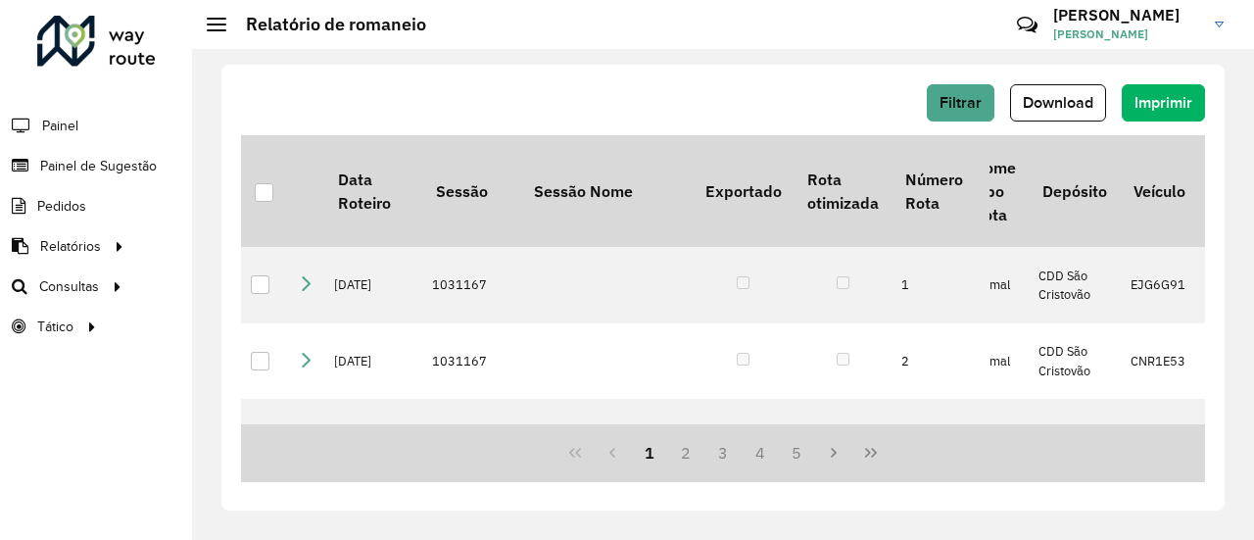
scroll to position [0, 0]
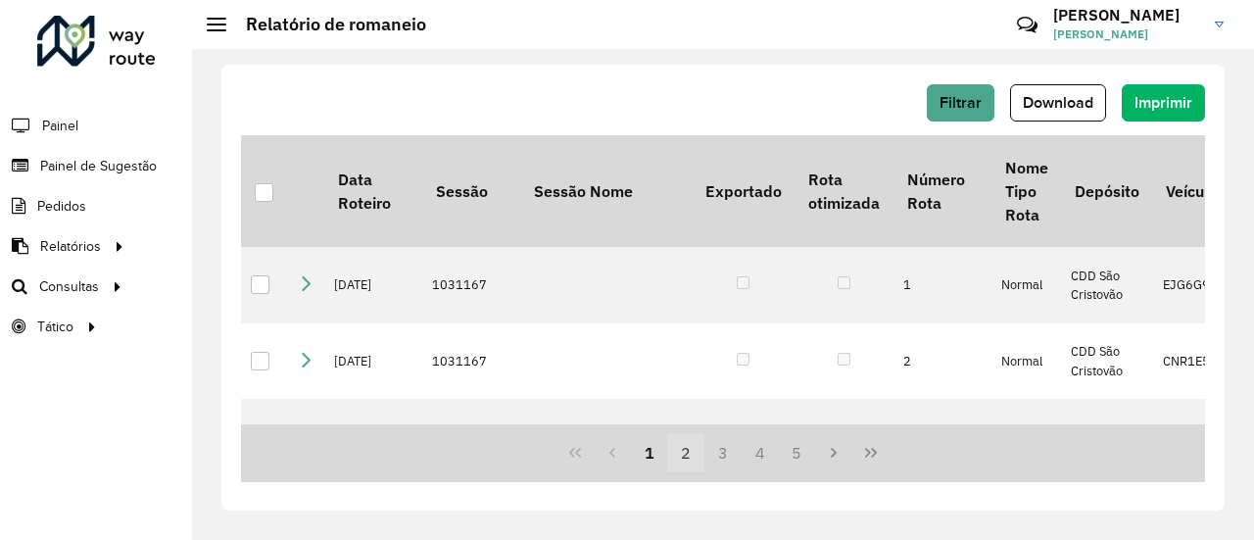
click at [692, 452] on button "2" at bounding box center [685, 452] width 37 height 37
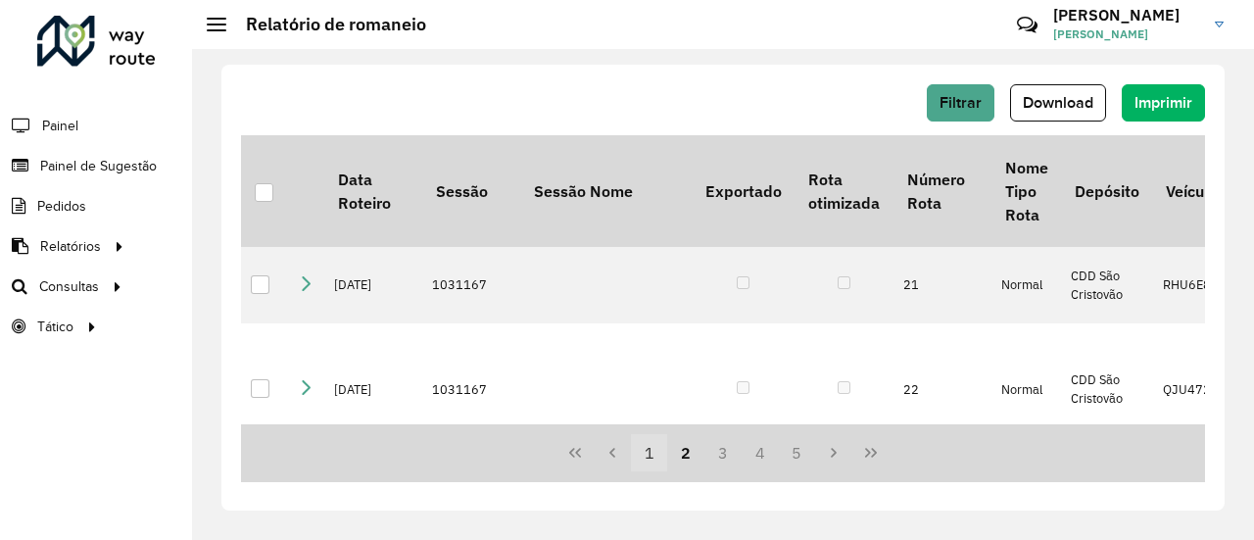
click at [648, 454] on button "1" at bounding box center [649, 452] width 37 height 37
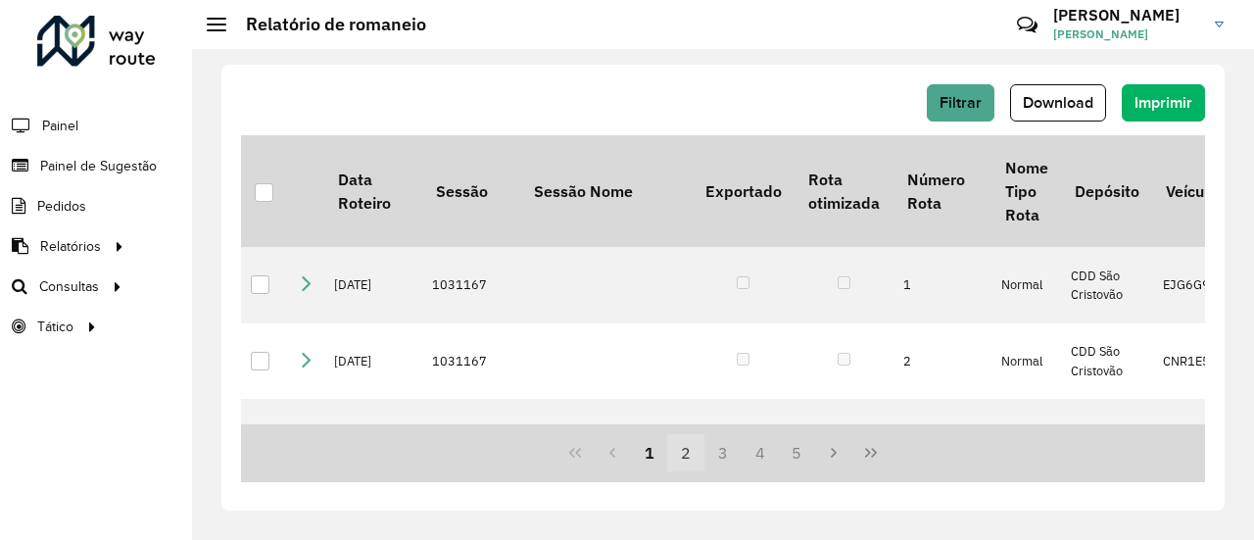
click at [692, 450] on button "2" at bounding box center [685, 452] width 37 height 37
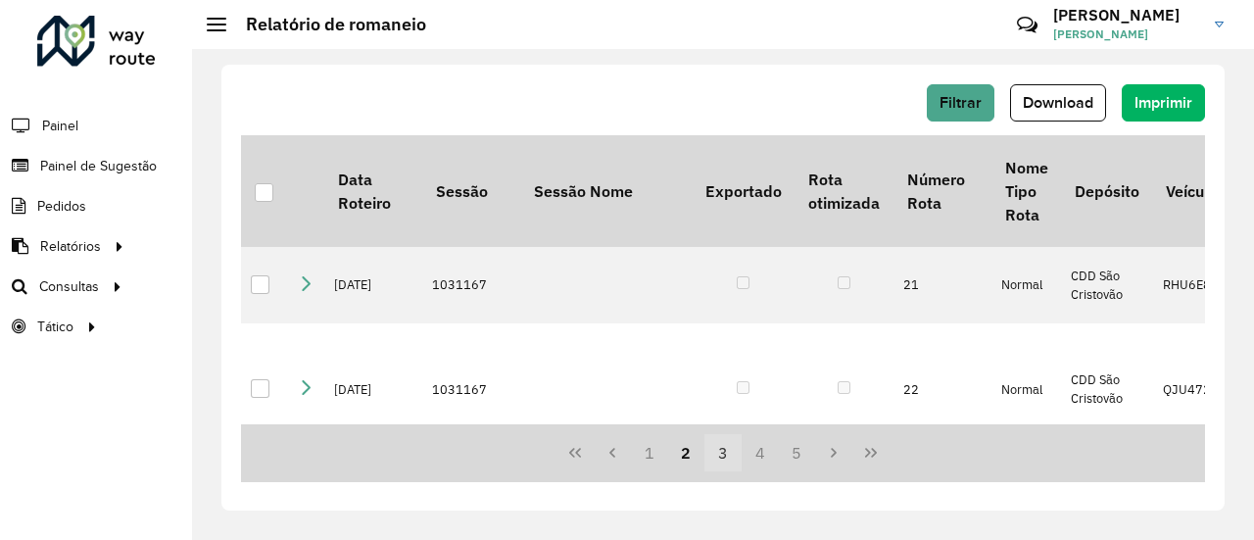
click at [725, 448] on button "3" at bounding box center [722, 452] width 37 height 37
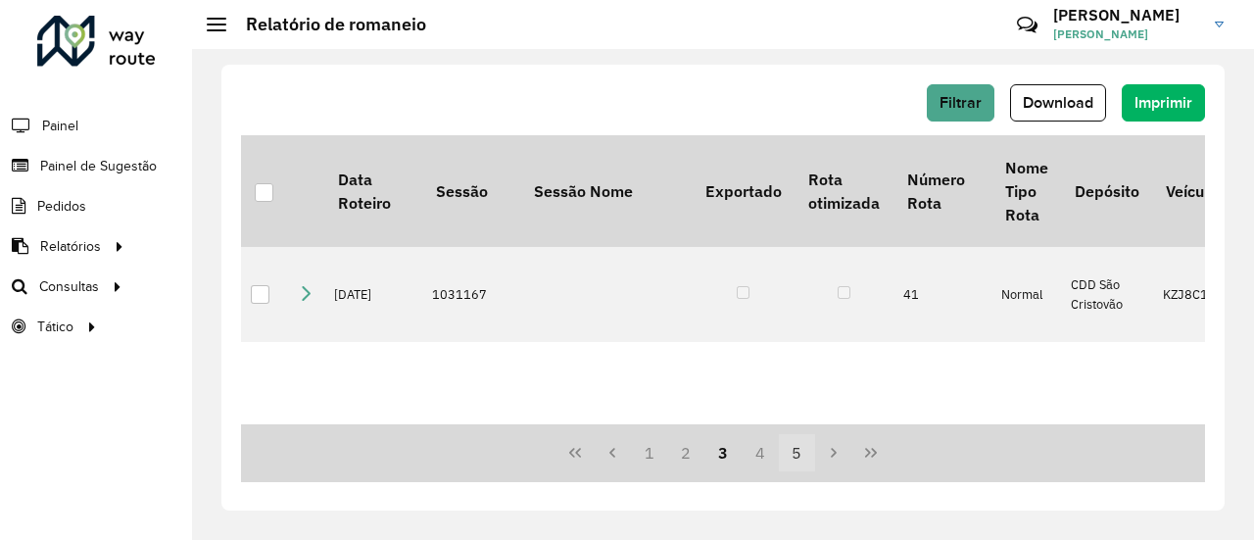
click at [764, 450] on button "4" at bounding box center [759, 452] width 37 height 37
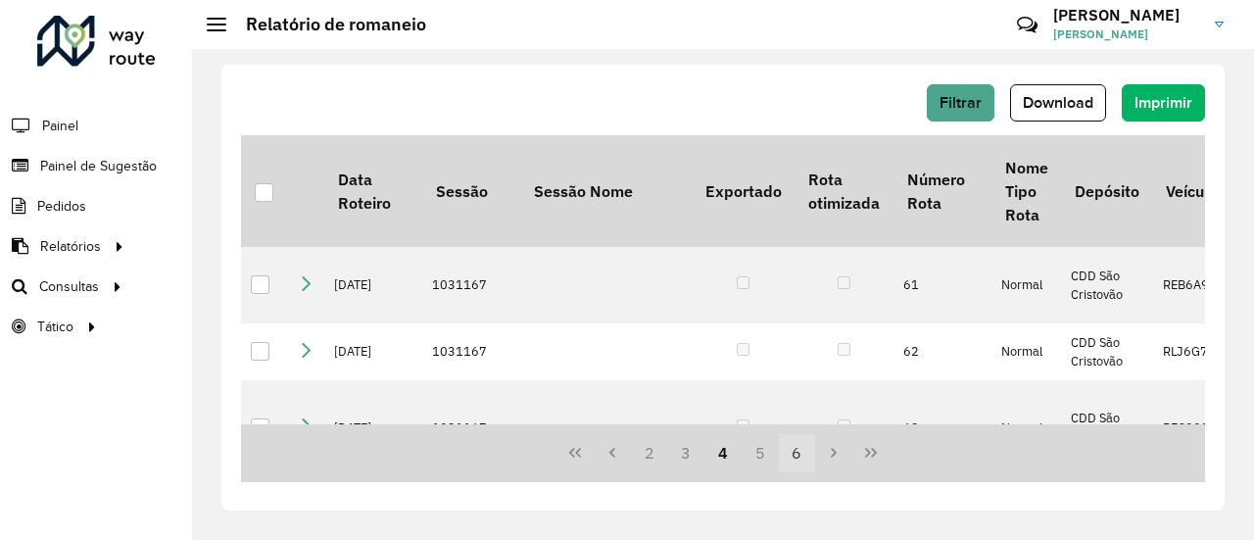
click at [804, 453] on button "6" at bounding box center [797, 452] width 37 height 37
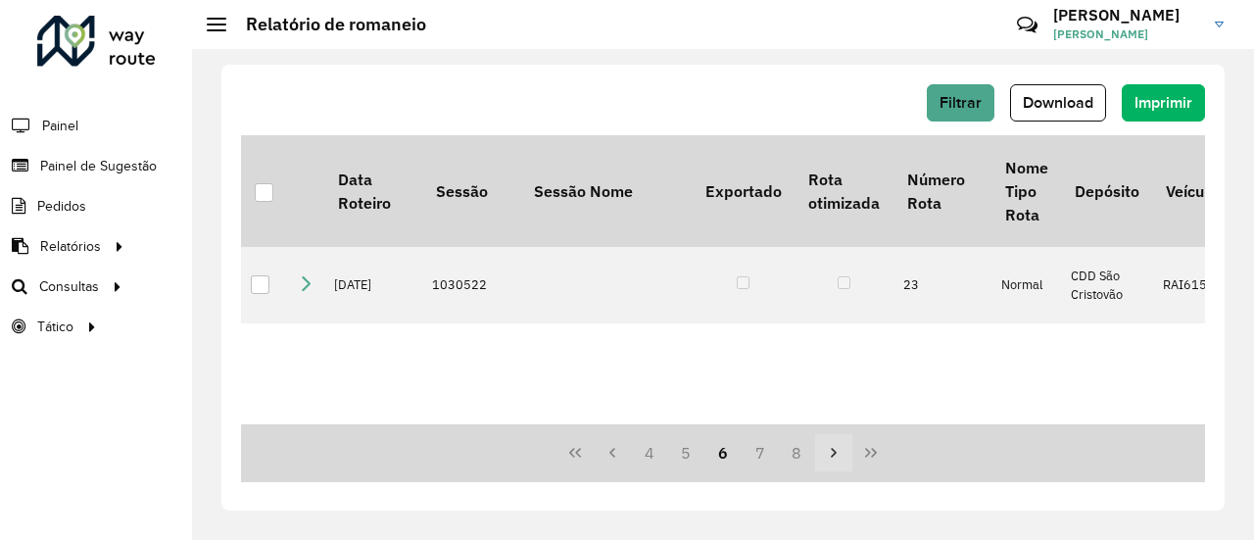
click at [832, 453] on icon "Next Page" at bounding box center [834, 453] width 6 height 10
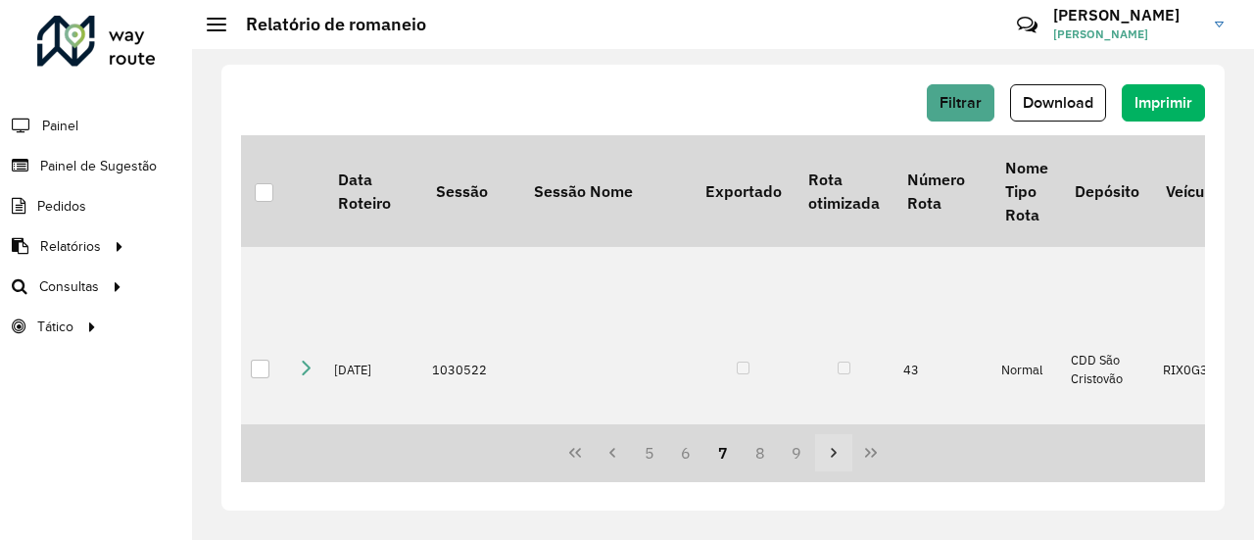
click at [832, 453] on icon "Next Page" at bounding box center [834, 453] width 6 height 10
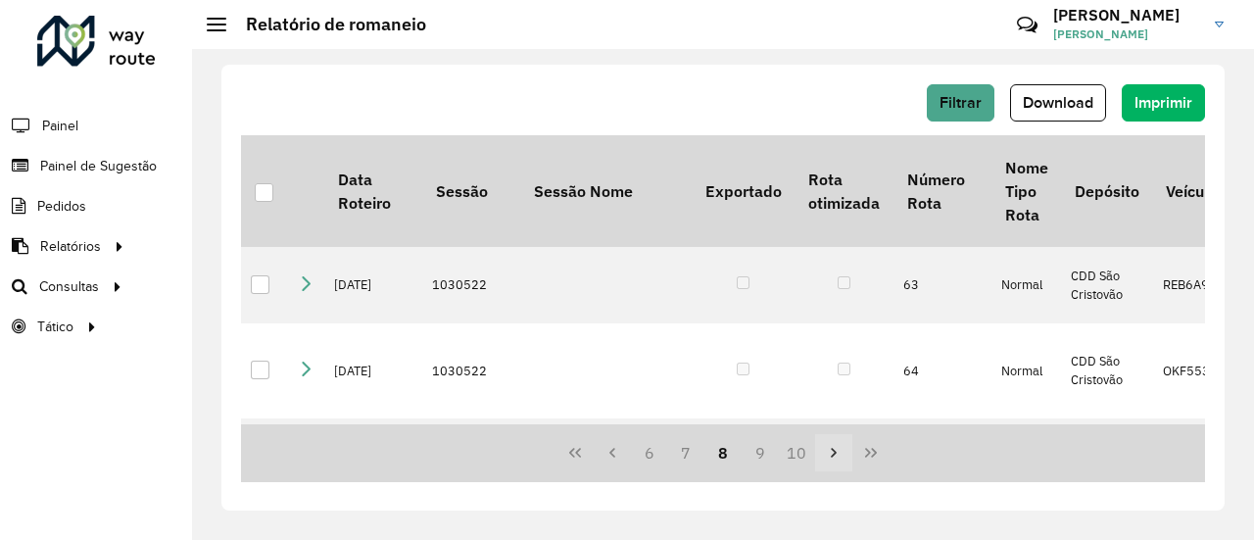
click at [832, 453] on icon "Next Page" at bounding box center [834, 453] width 6 height 10
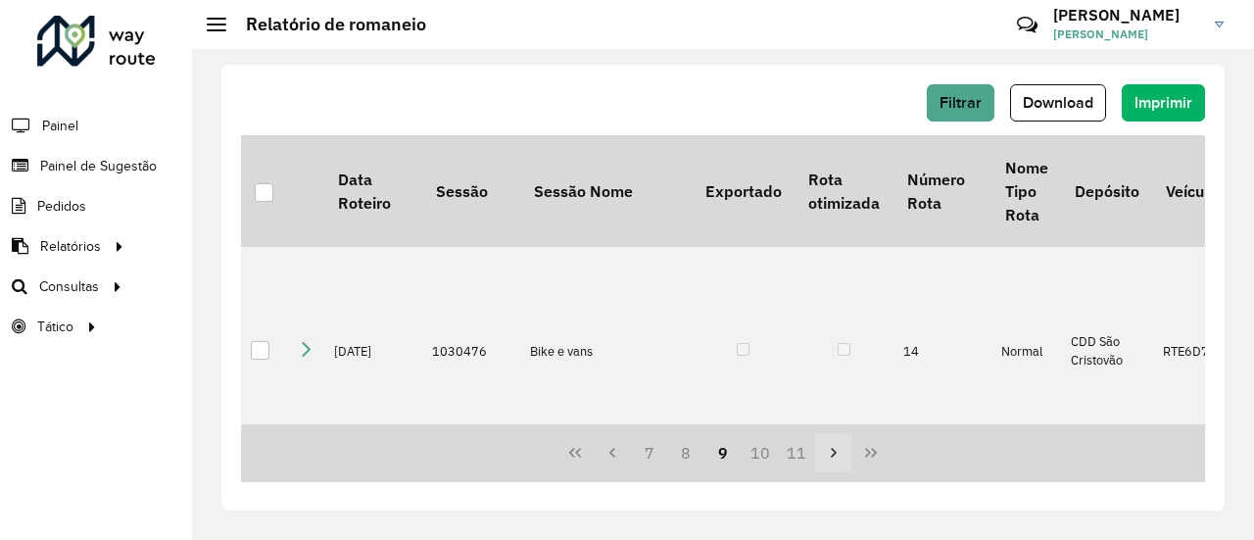
click at [832, 453] on icon "Next Page" at bounding box center [834, 453] width 6 height 10
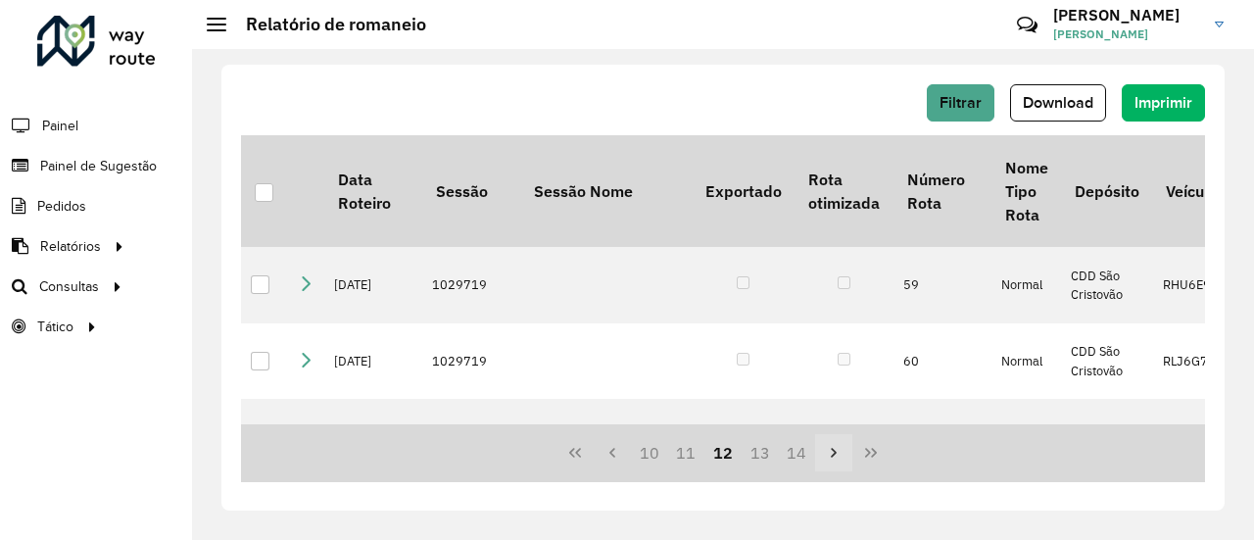
click at [832, 453] on icon "Next Page" at bounding box center [834, 453] width 6 height 10
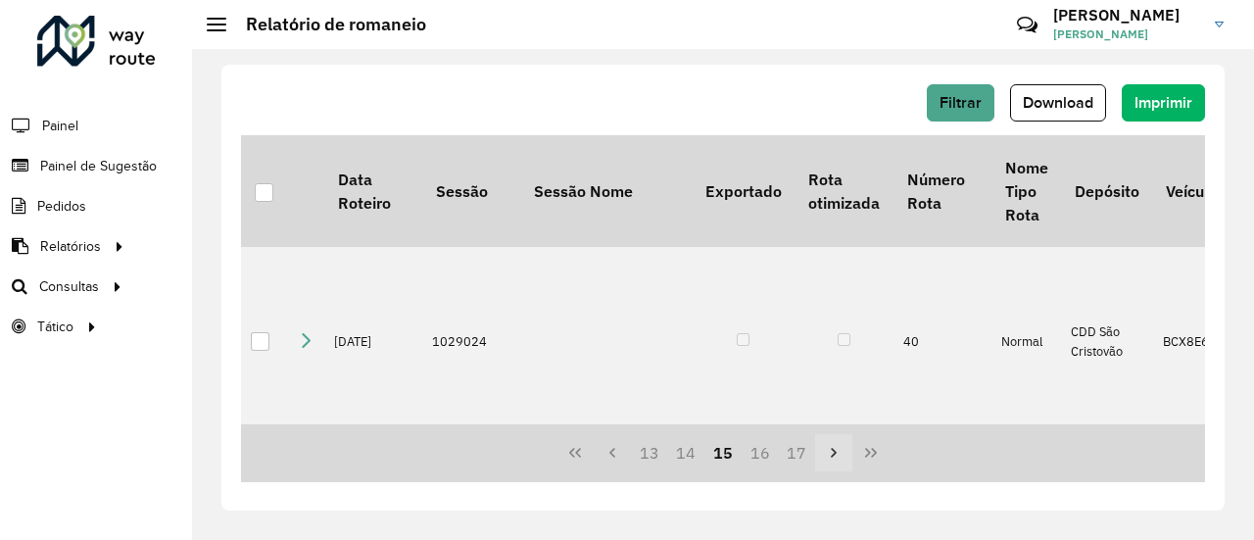
click at [832, 453] on icon "Next Page" at bounding box center [834, 453] width 6 height 10
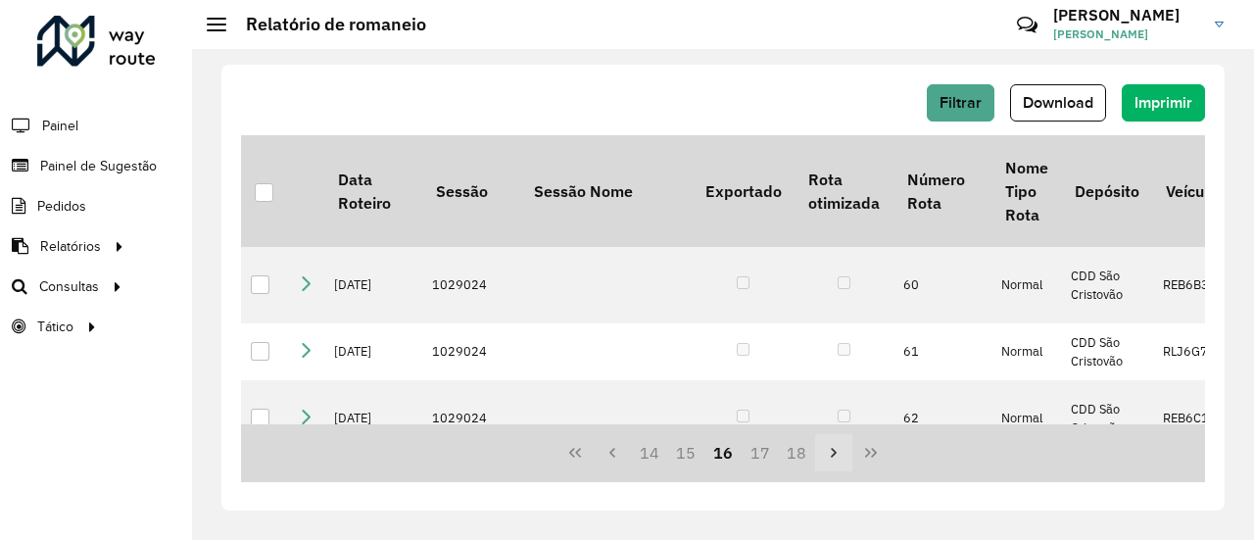
click at [832, 452] on icon "Next Page" at bounding box center [834, 453] width 16 height 16
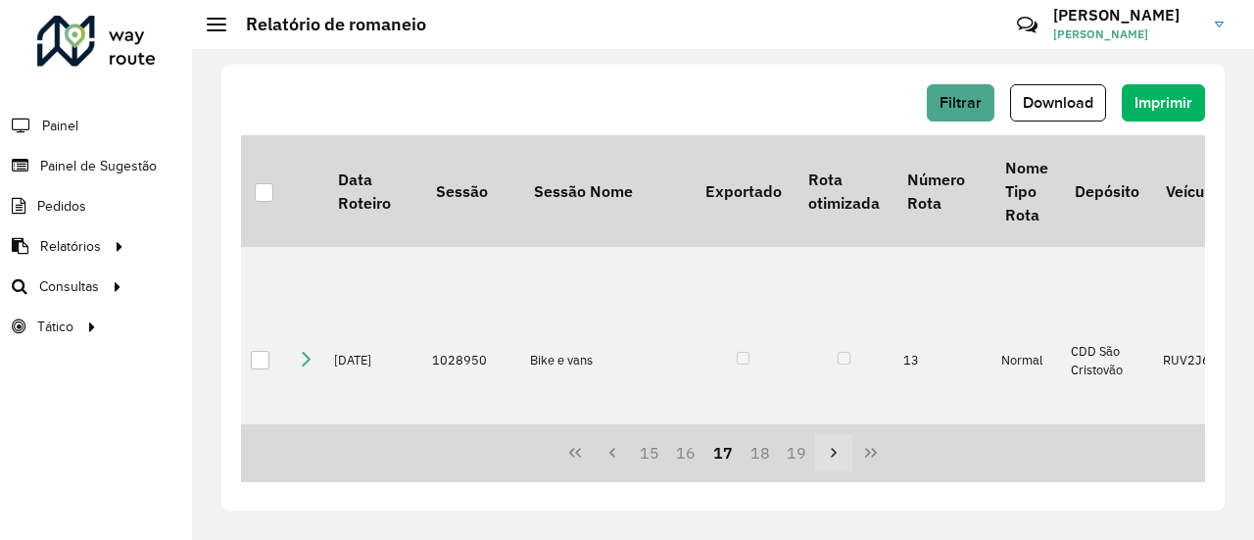
click at [832, 452] on icon "Next Page" at bounding box center [834, 453] width 16 height 16
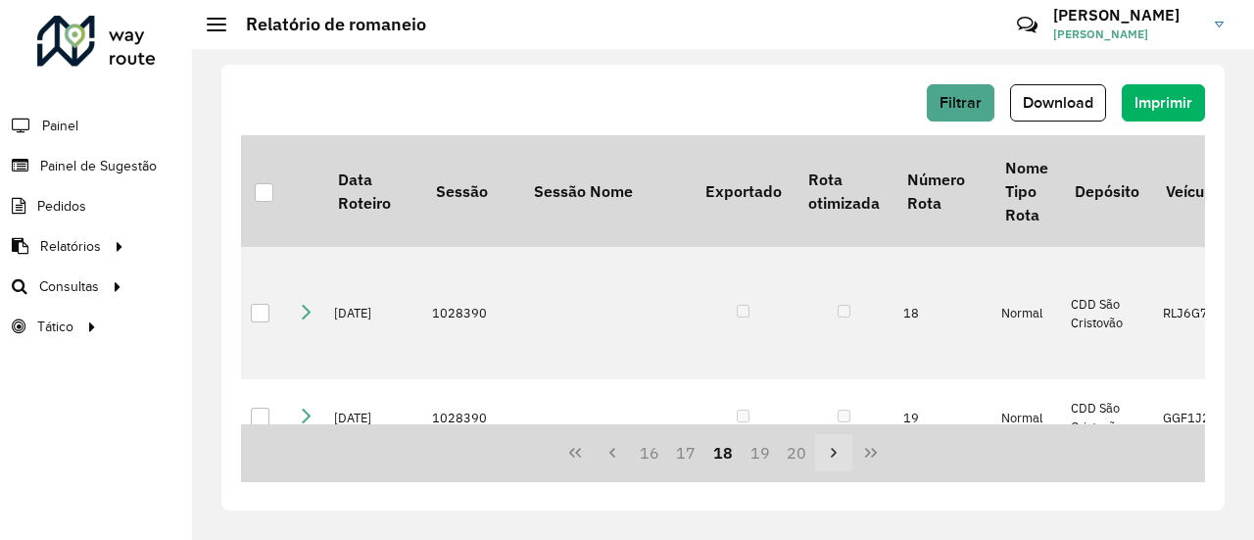
click at [832, 452] on icon "Next Page" at bounding box center [834, 453] width 16 height 16
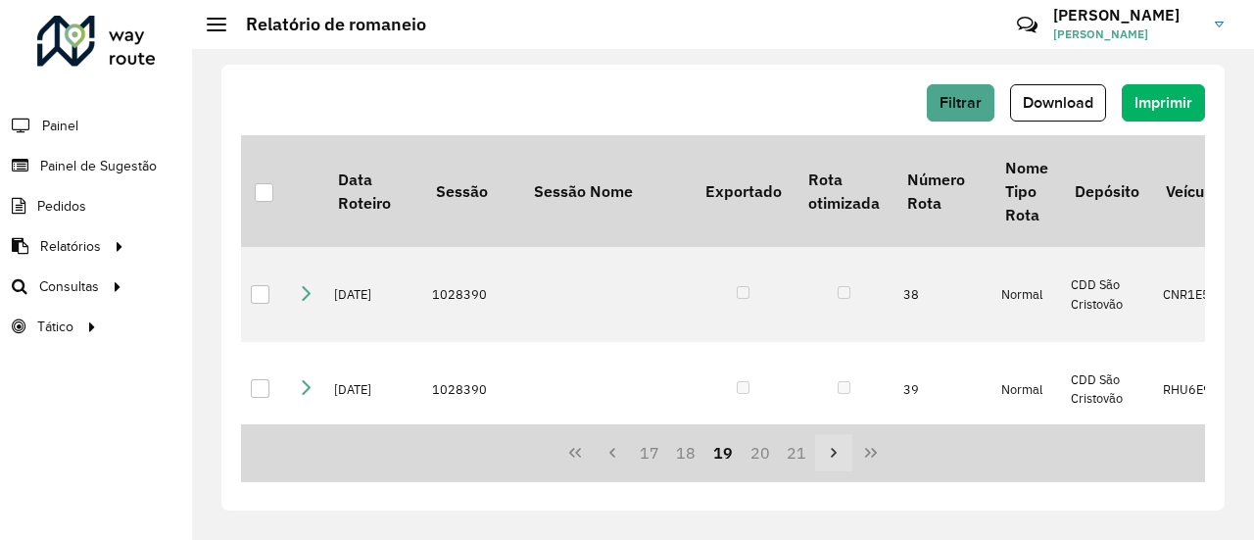
click at [832, 452] on icon "Next Page" at bounding box center [834, 453] width 16 height 16
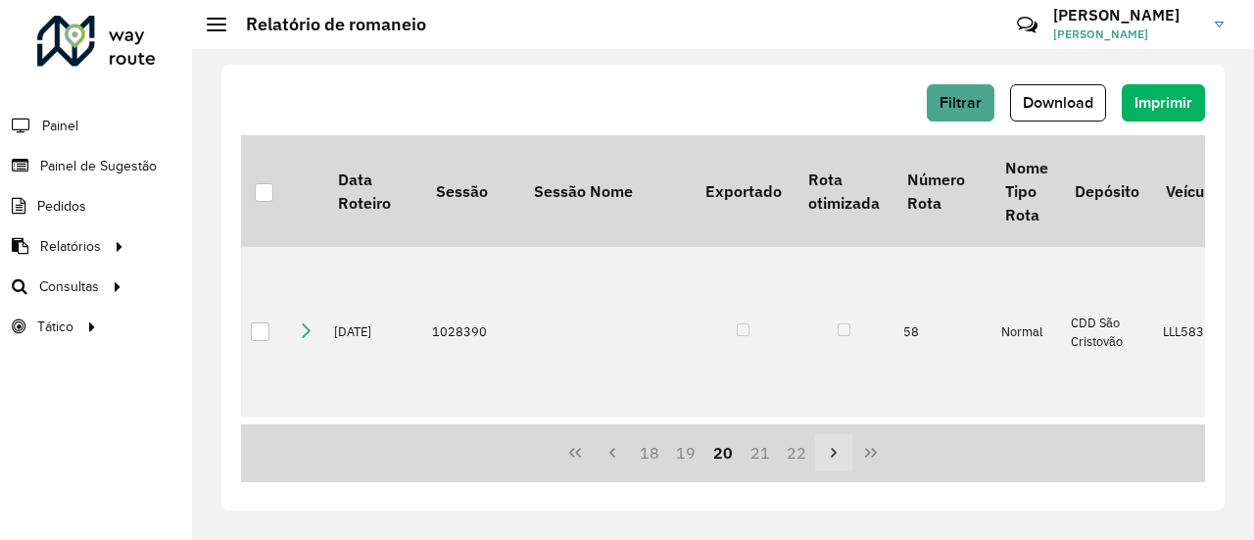
click at [832, 452] on icon "Next Page" at bounding box center [834, 453] width 16 height 16
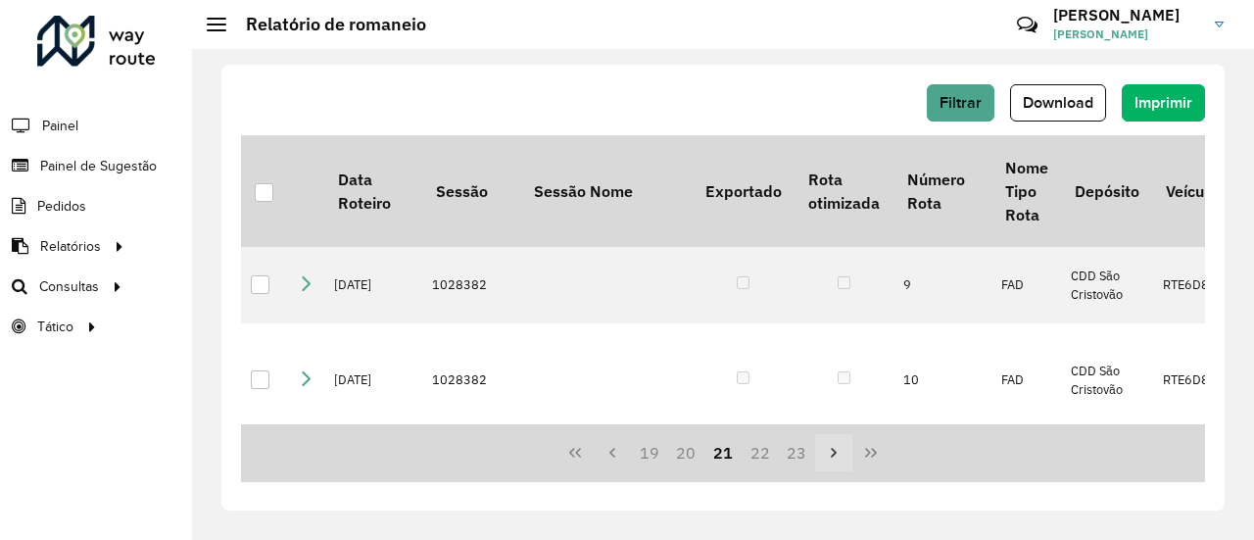
click at [832, 452] on icon "Next Page" at bounding box center [834, 453] width 16 height 16
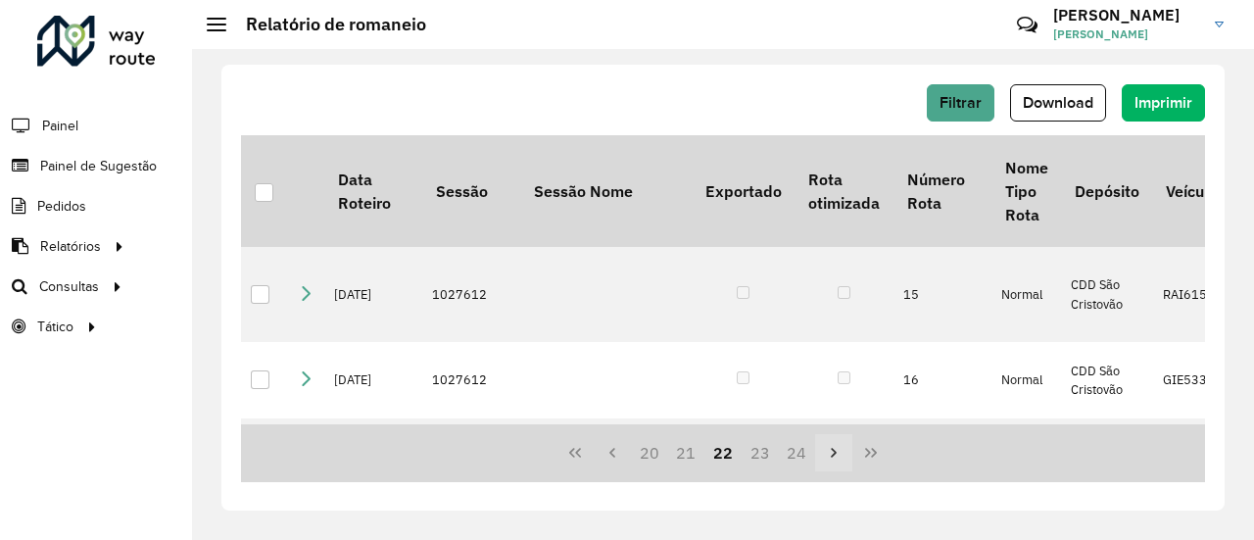
click at [832, 452] on icon "Next Page" at bounding box center [834, 453] width 16 height 16
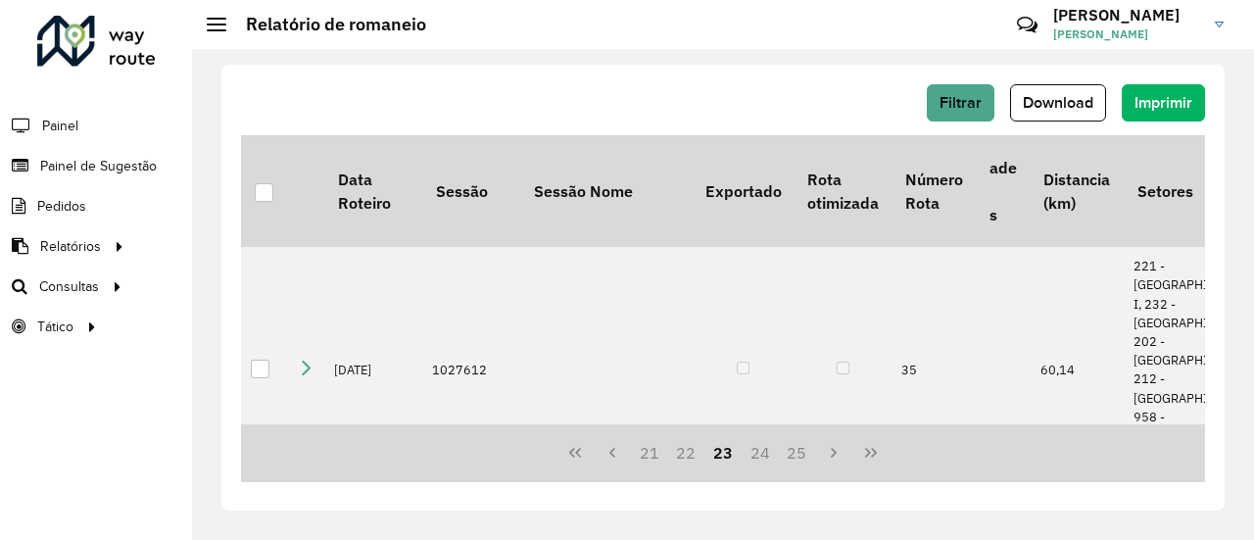
scroll to position [0, 1960]
click at [1050, 102] on span "Download" at bounding box center [1057, 102] width 71 height 17
